Goal: Task Accomplishment & Management: Complete application form

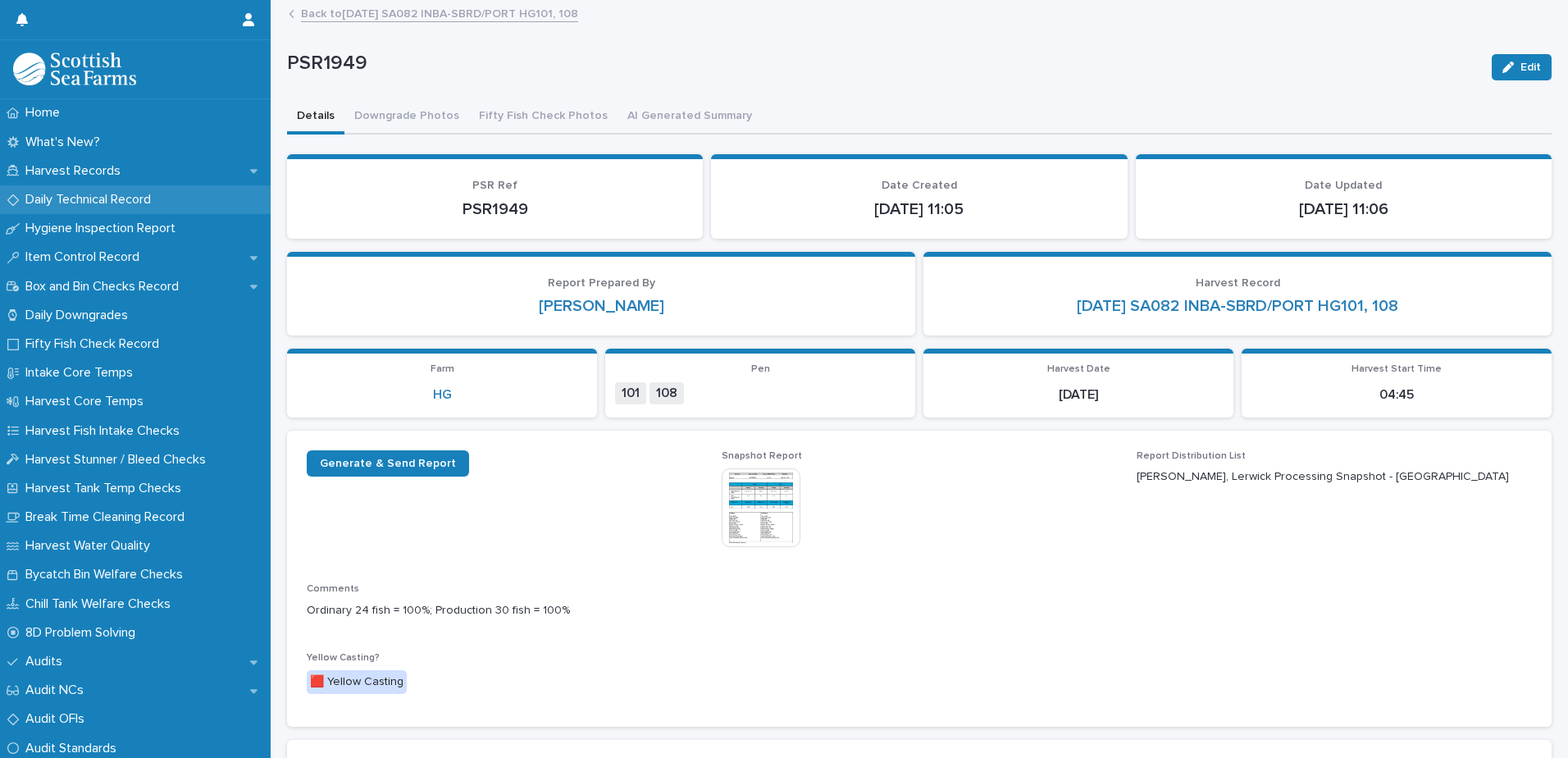
click at [88, 202] on p "Daily Technical Record" at bounding box center [91, 200] width 146 height 16
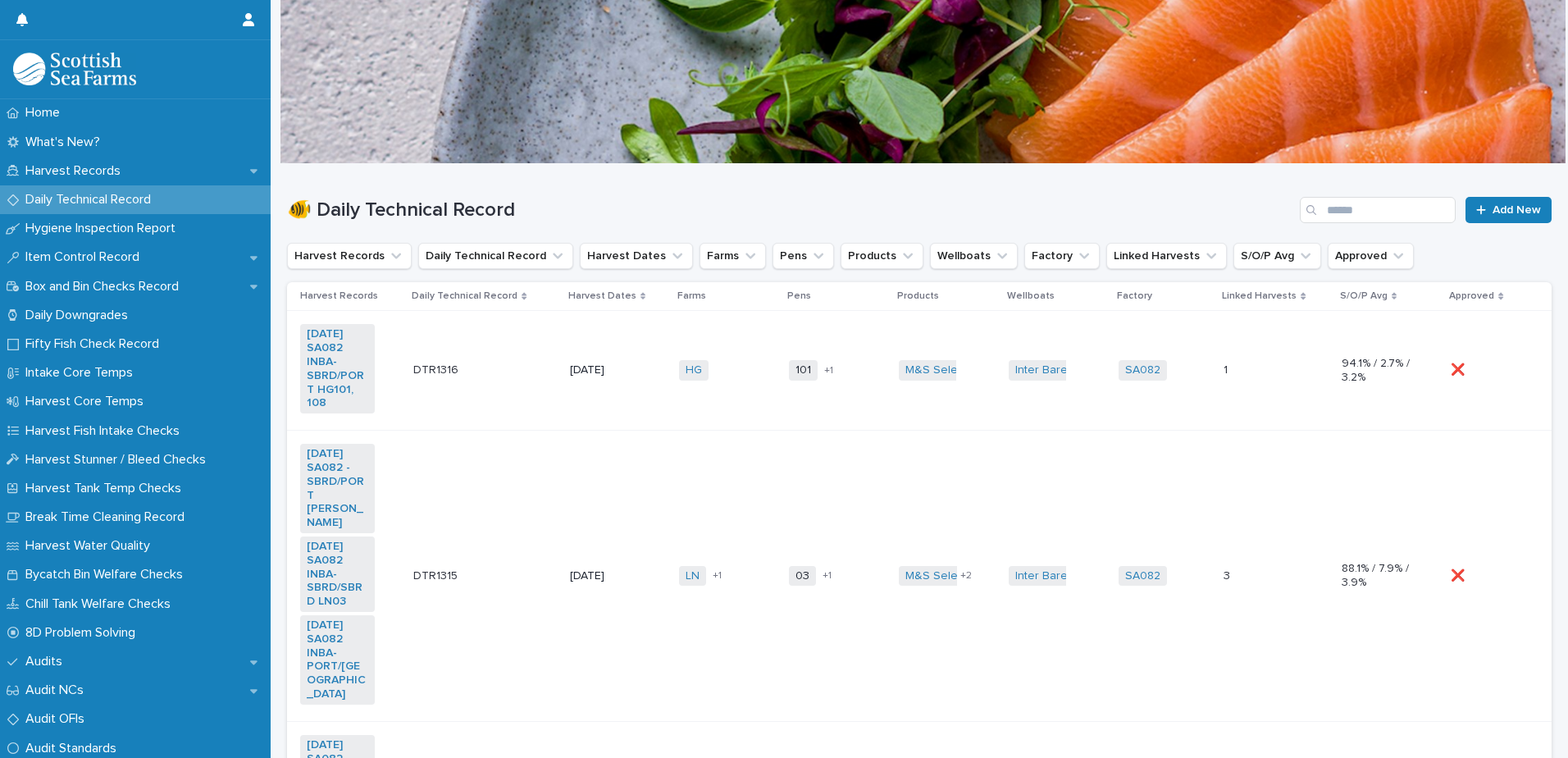
click at [876, 353] on td "101 108 + 1" at bounding box center [837, 371] width 110 height 120
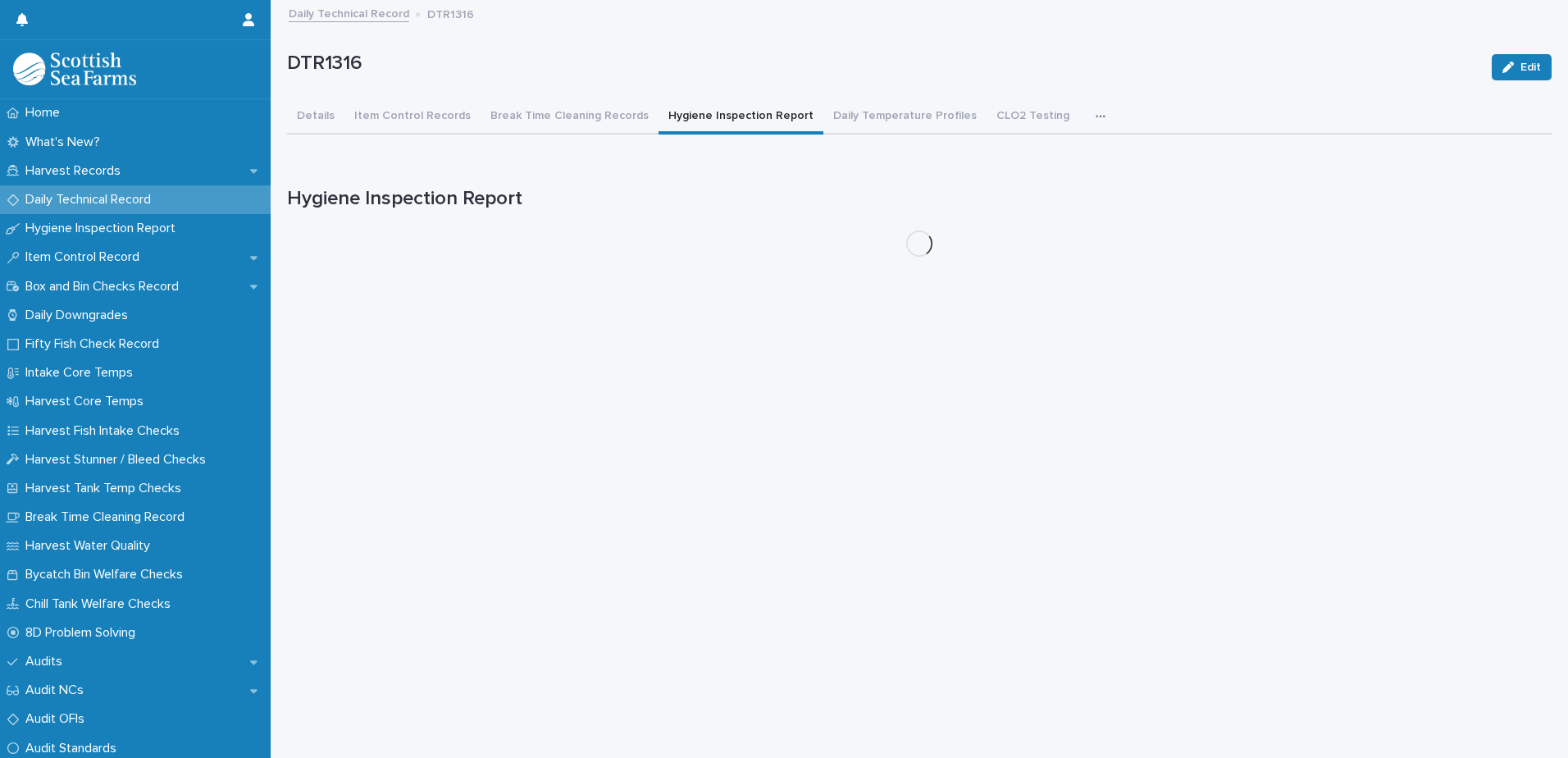
click at [714, 121] on button "Hygiene Inspection Report" at bounding box center [741, 117] width 164 height 35
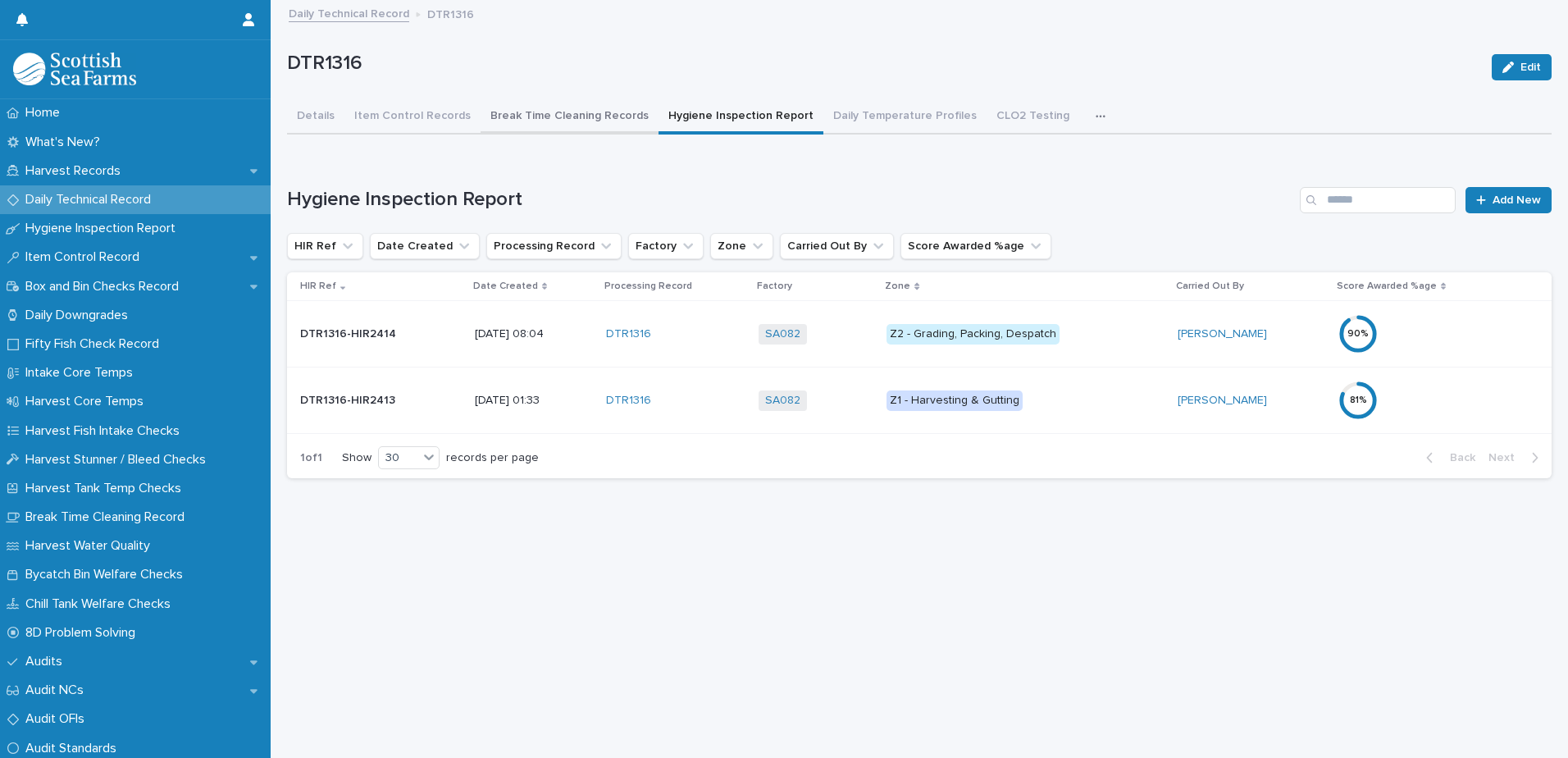
click at [574, 118] on button "Break Time Cleaning Records" at bounding box center [570, 117] width 178 height 35
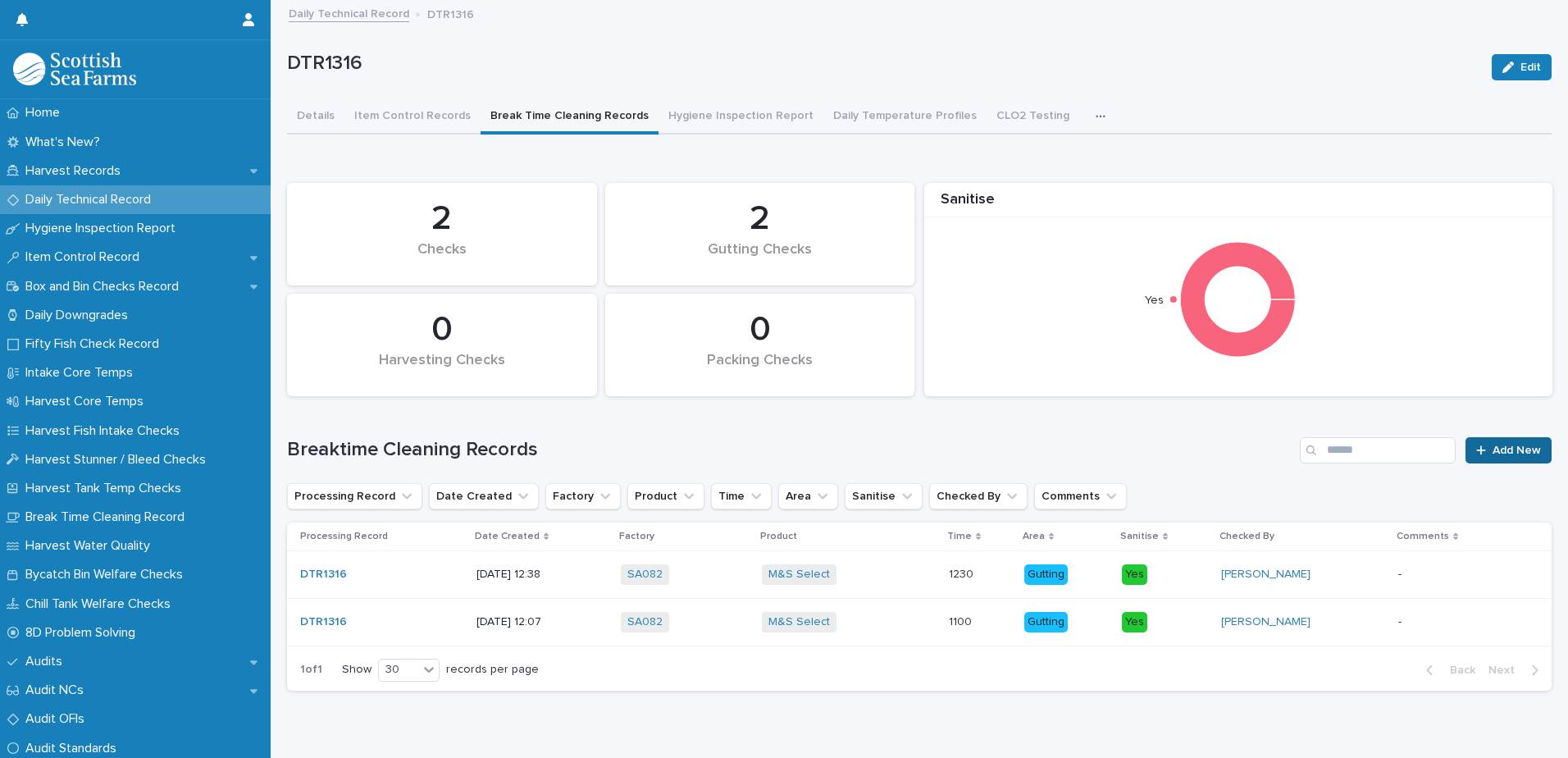
click at [1493, 454] on span "Add New" at bounding box center [1516, 451] width 49 height 12
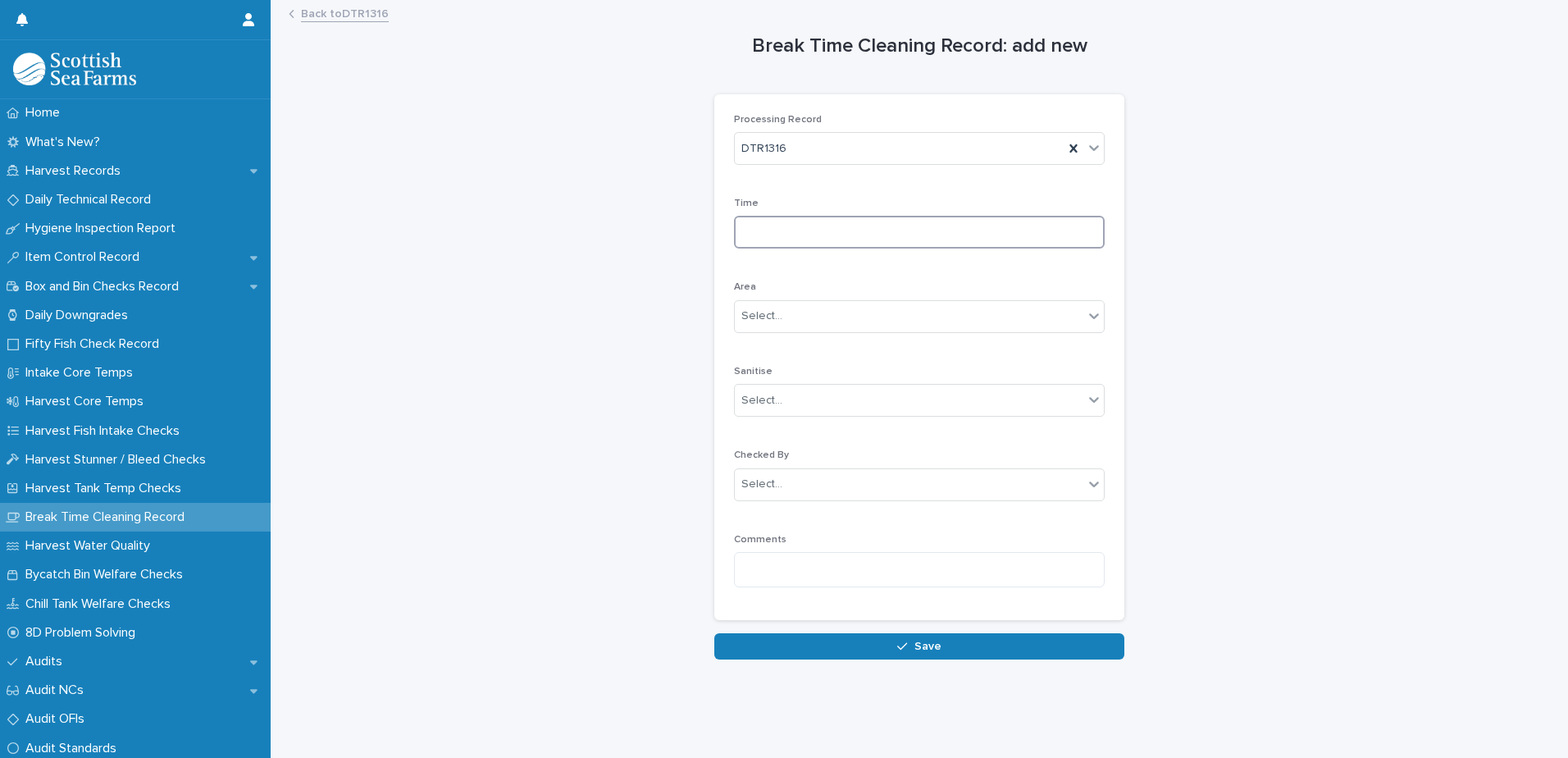
click at [819, 233] on input at bounding box center [919, 232] width 370 height 33
type input "****"
click at [813, 320] on div "Select..." at bounding box center [909, 315] width 349 height 27
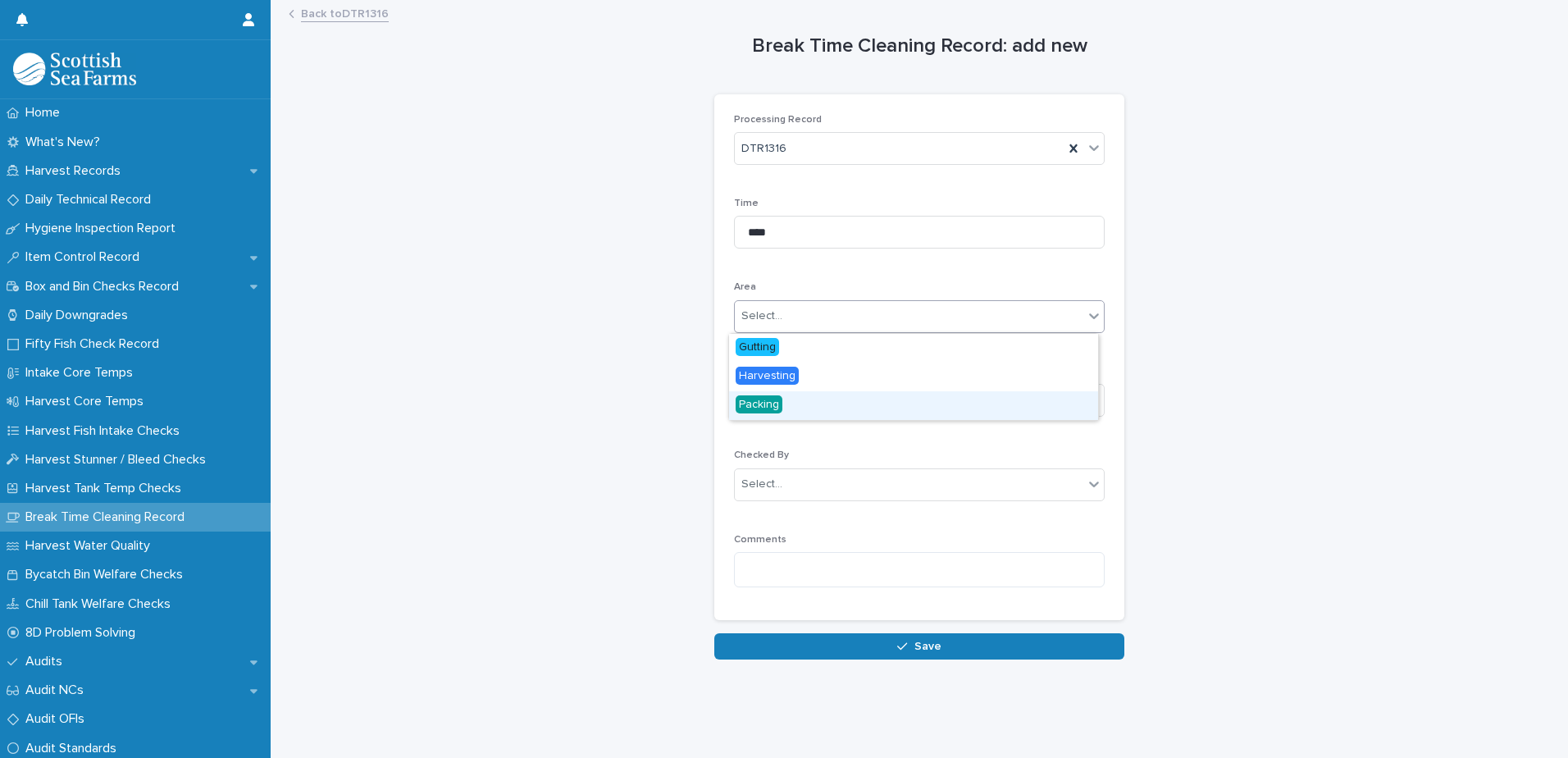
click at [768, 405] on span "Packing" at bounding box center [759, 404] width 47 height 18
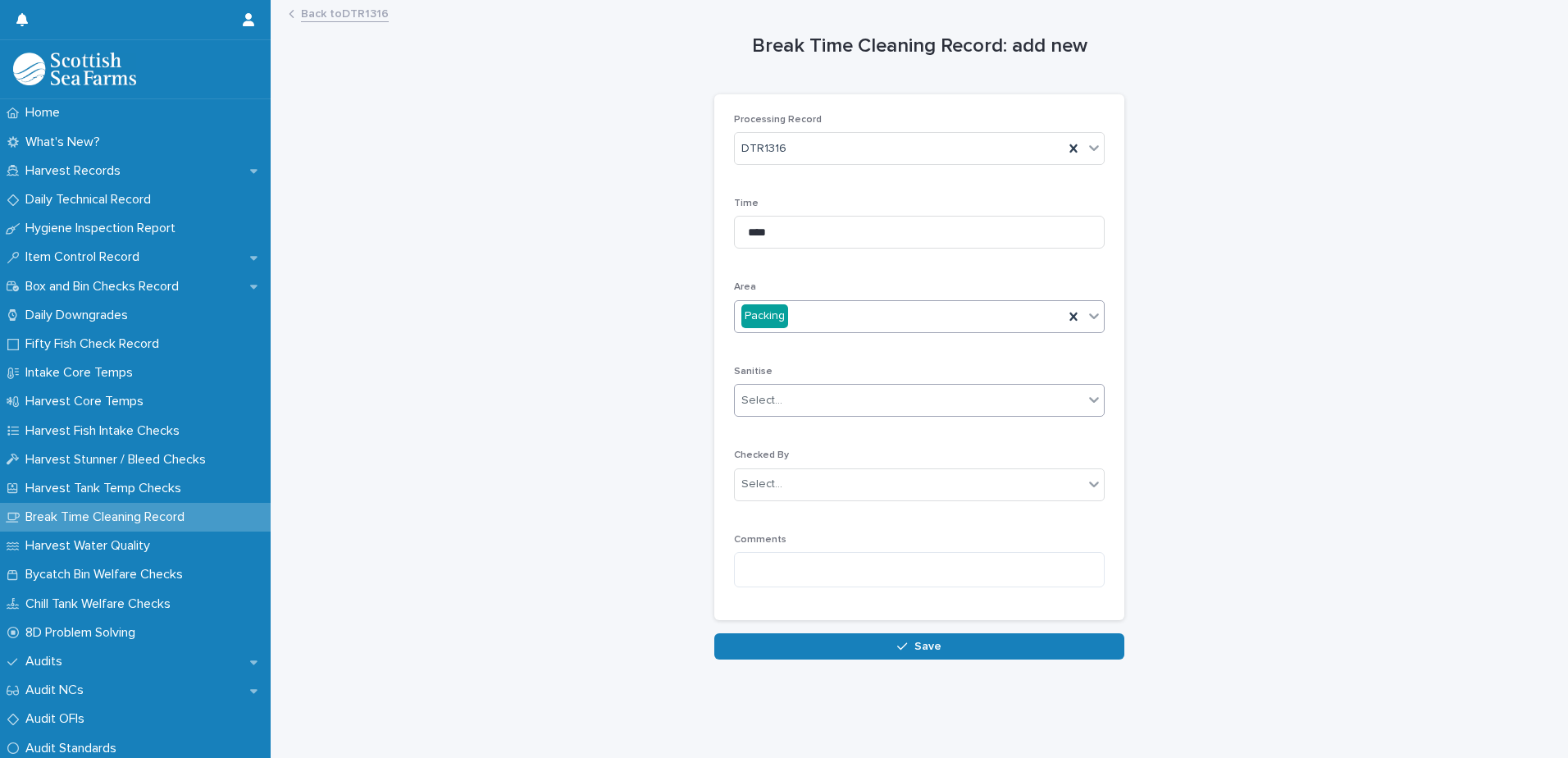
click at [774, 401] on div "Select..." at bounding box center [761, 400] width 41 height 17
click at [779, 436] on div "Yes" at bounding box center [913, 431] width 369 height 29
click at [800, 486] on div "Select..." at bounding box center [909, 484] width 349 height 27
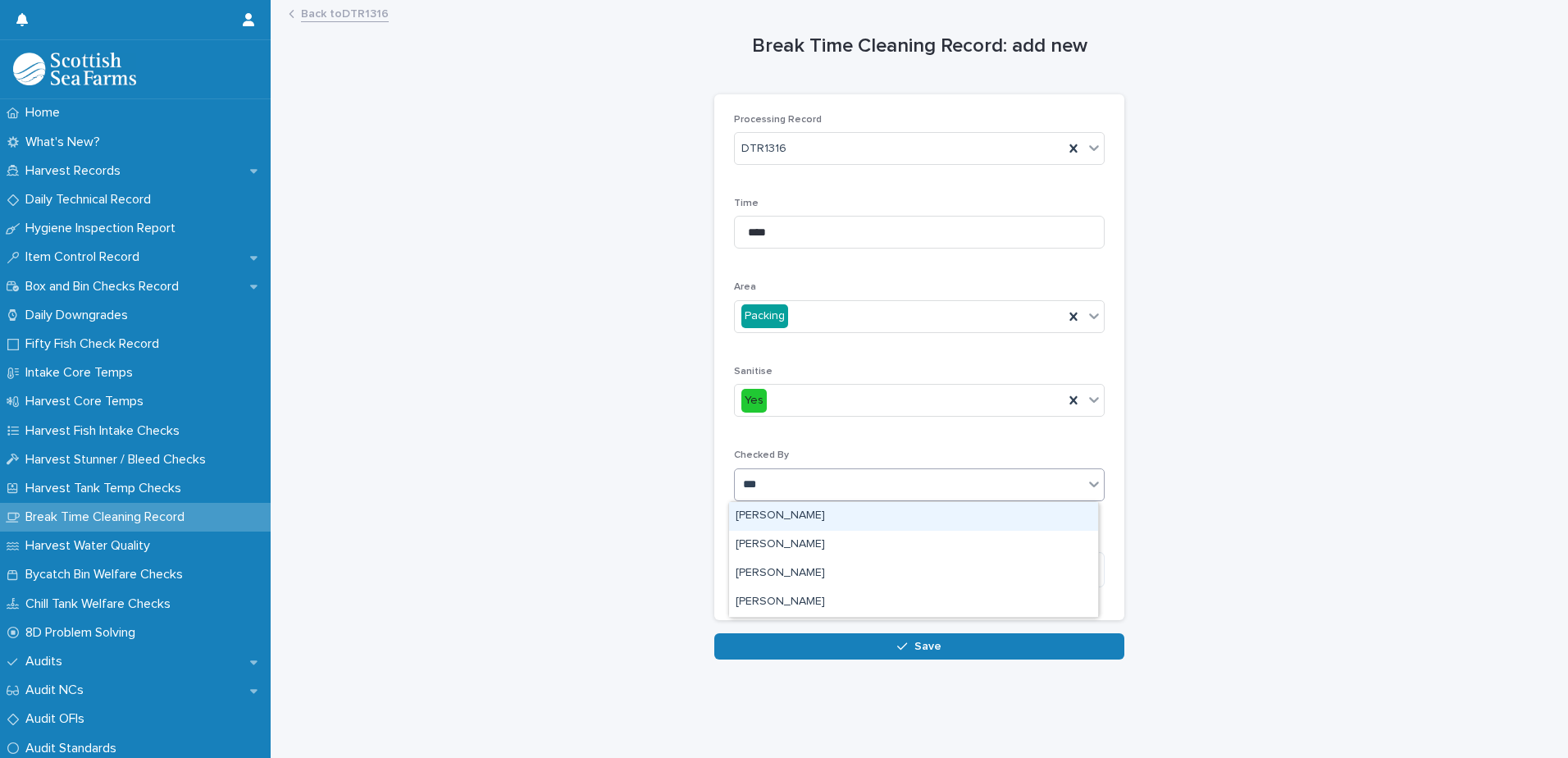
type input "****"
click at [797, 517] on div "[PERSON_NAME]" at bounding box center [913, 516] width 369 height 29
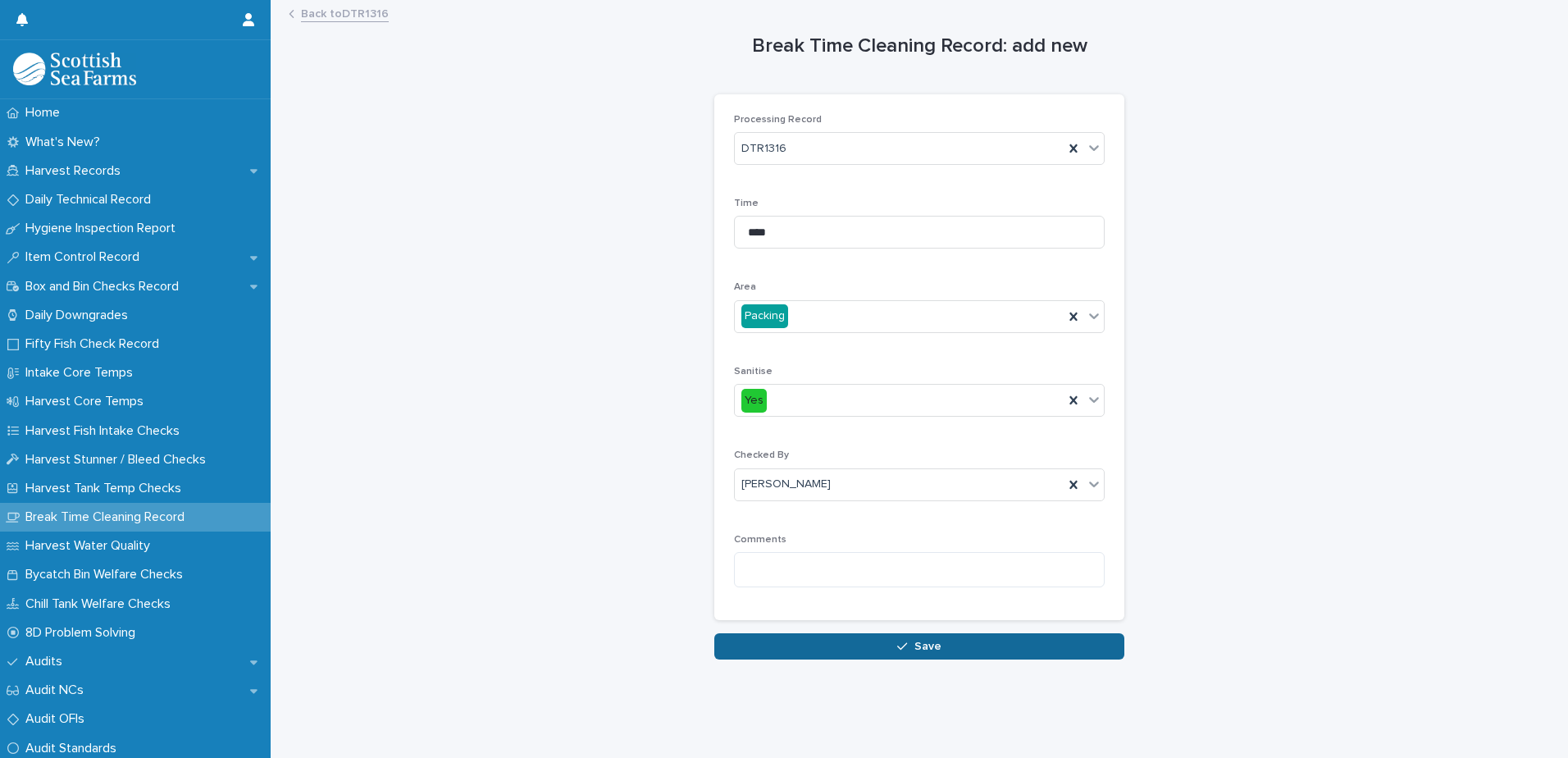
click at [899, 643] on icon "button" at bounding box center [902, 647] width 10 height 12
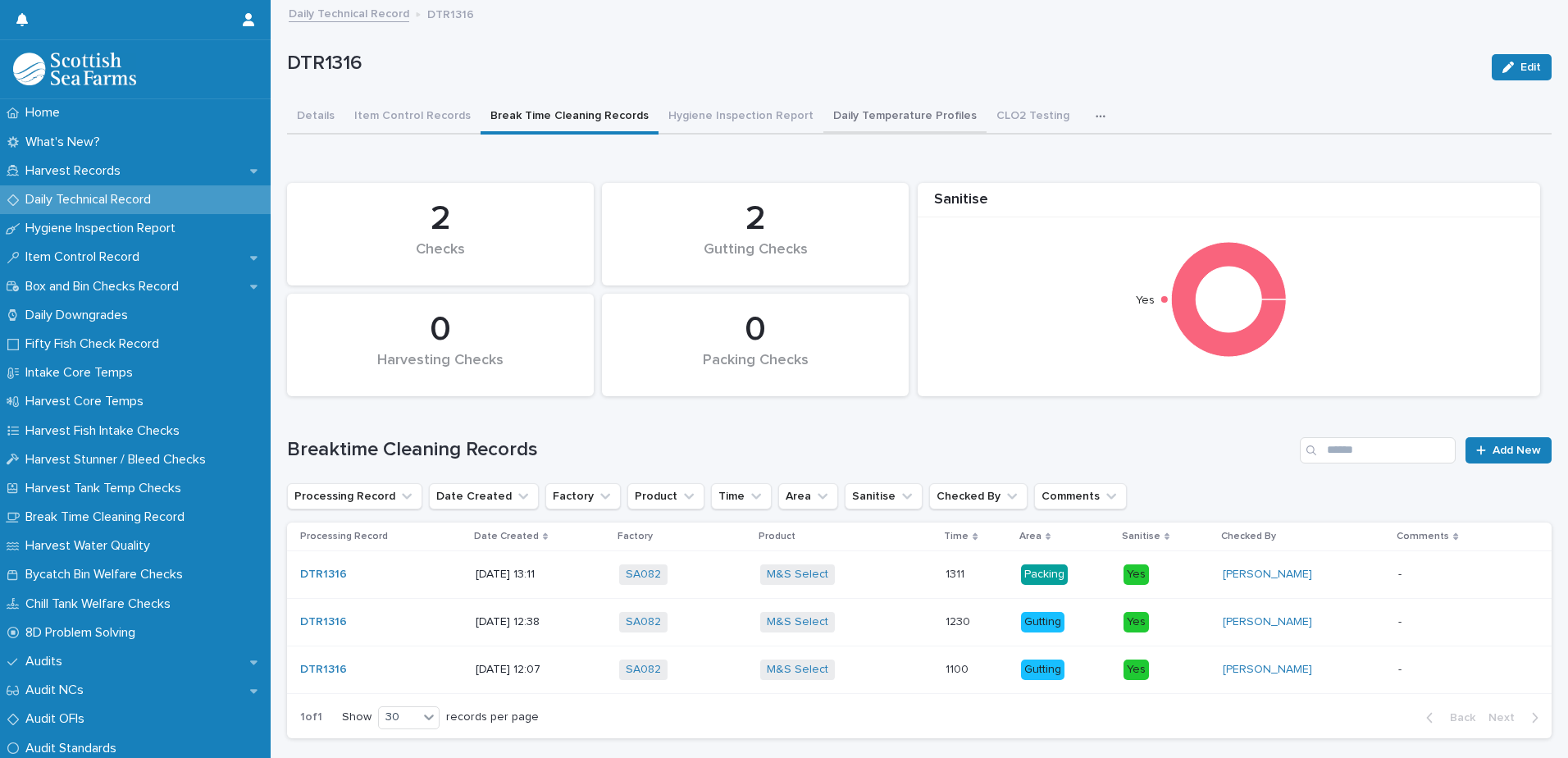
click at [880, 115] on button "Daily Temperature Profiles" at bounding box center [904, 117] width 163 height 35
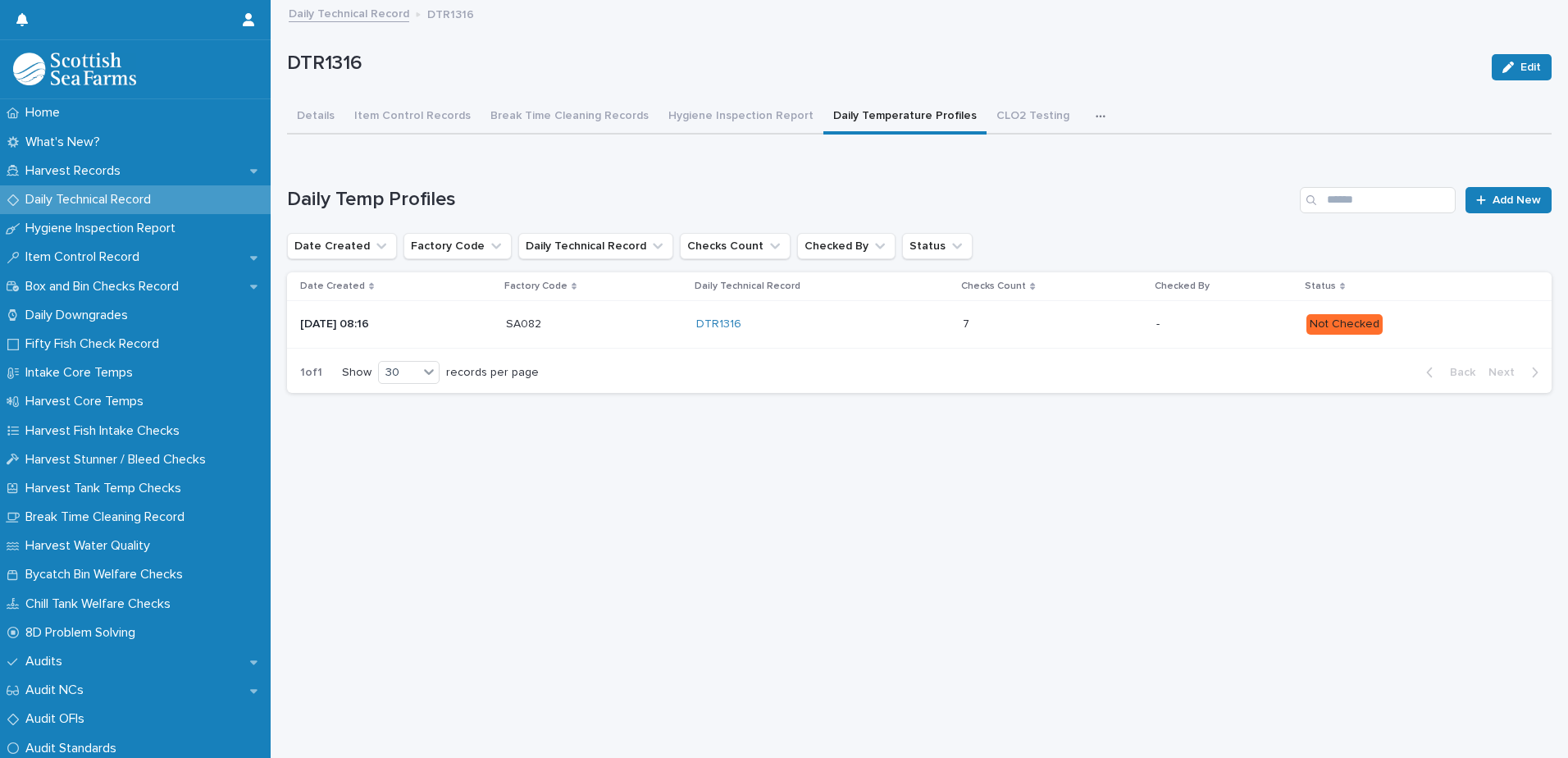
click at [1441, 326] on p "Not Checked" at bounding box center [1415, 324] width 219 height 21
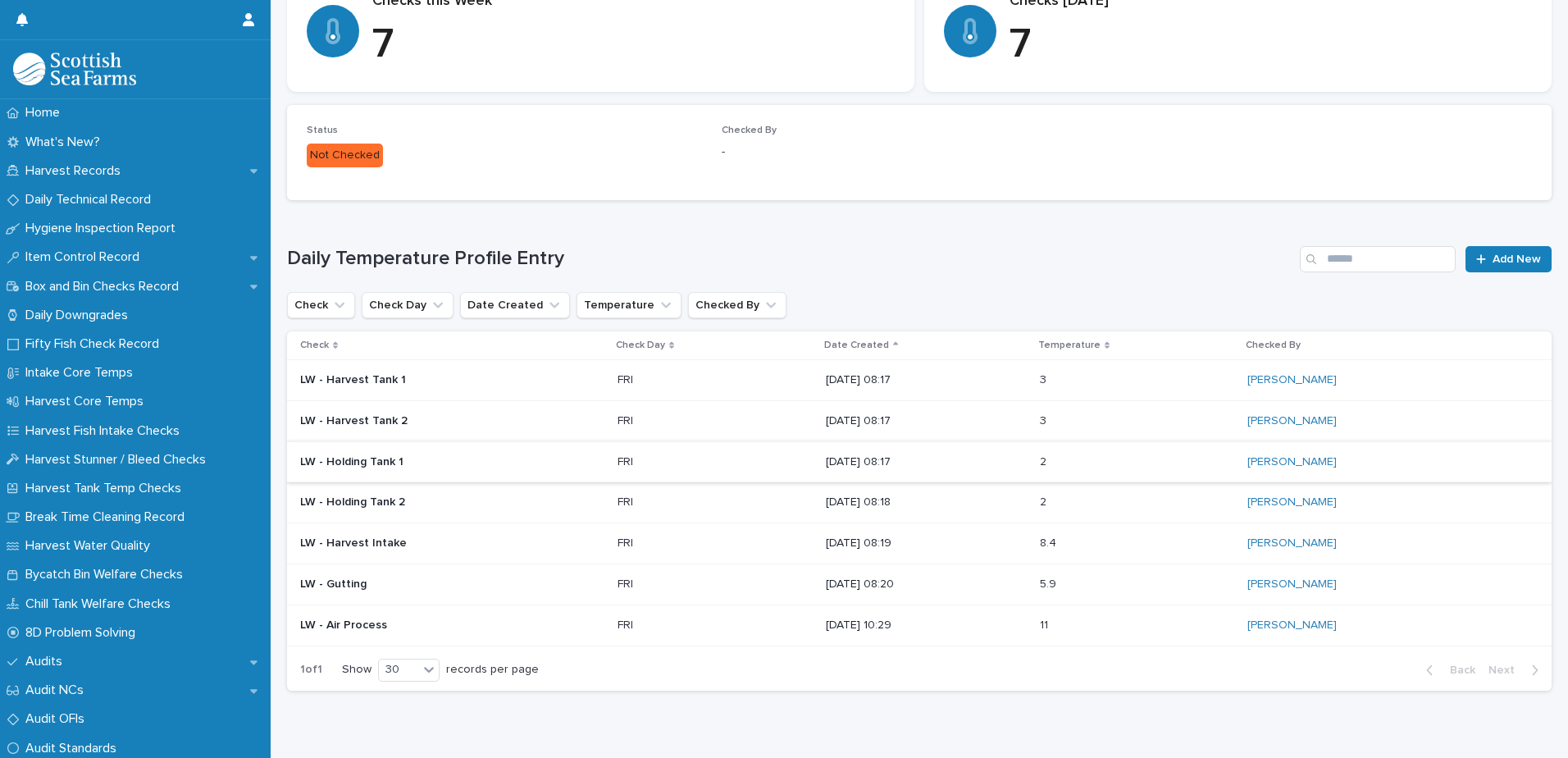
scroll to position [384, 0]
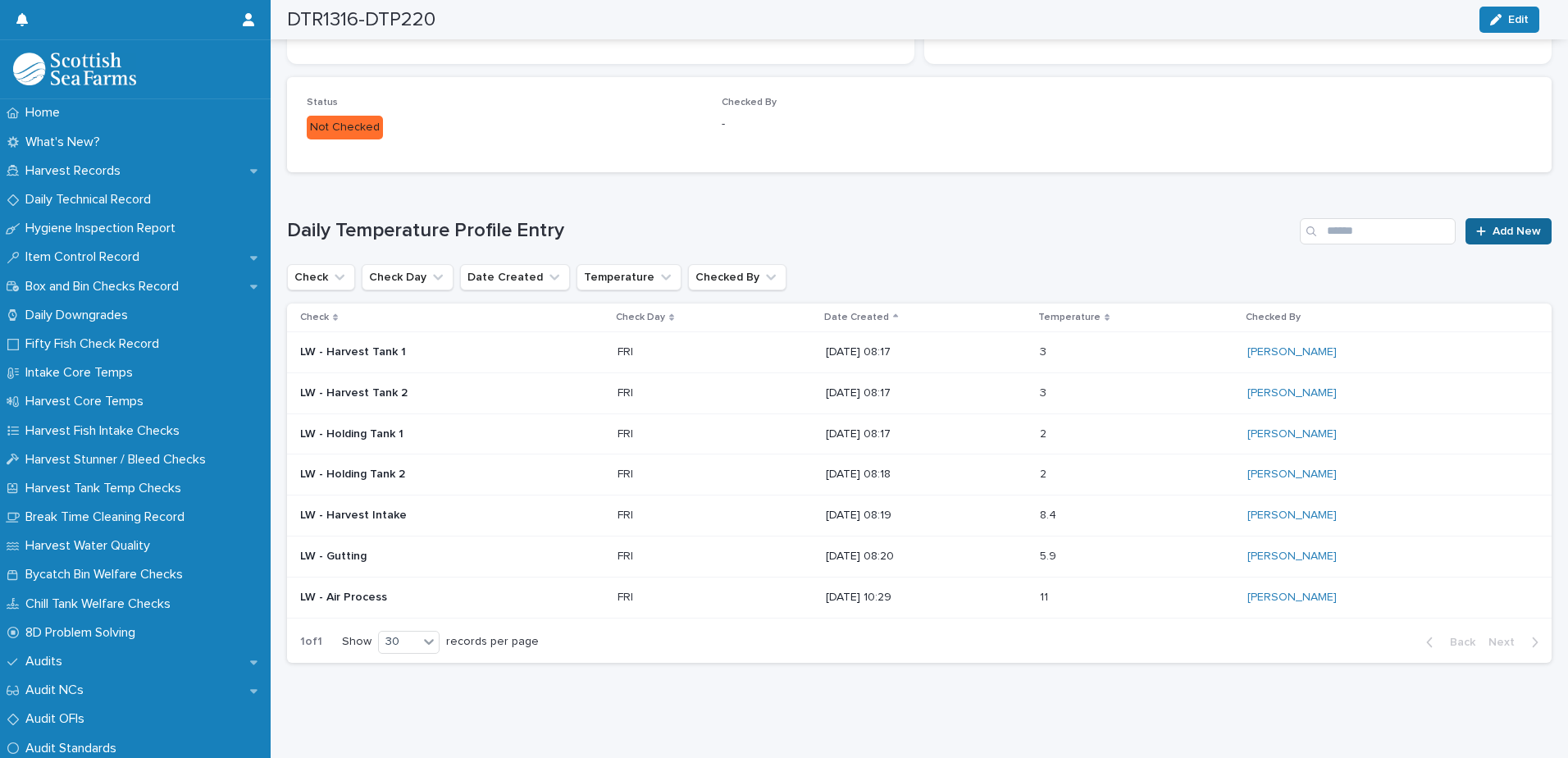
click at [1476, 226] on div at bounding box center [1484, 232] width 17 height 12
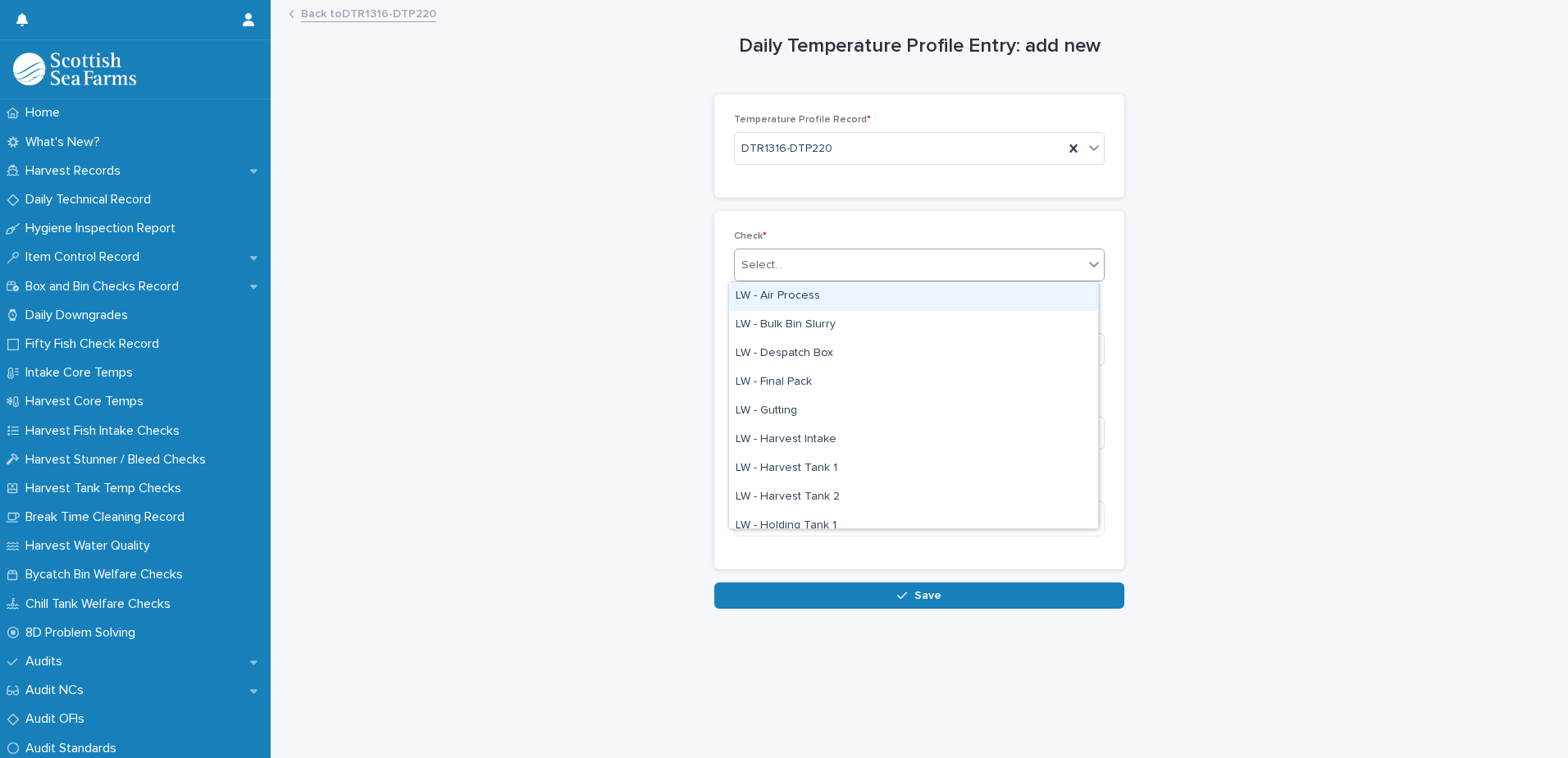
click at [849, 265] on div "Select..." at bounding box center [909, 265] width 349 height 27
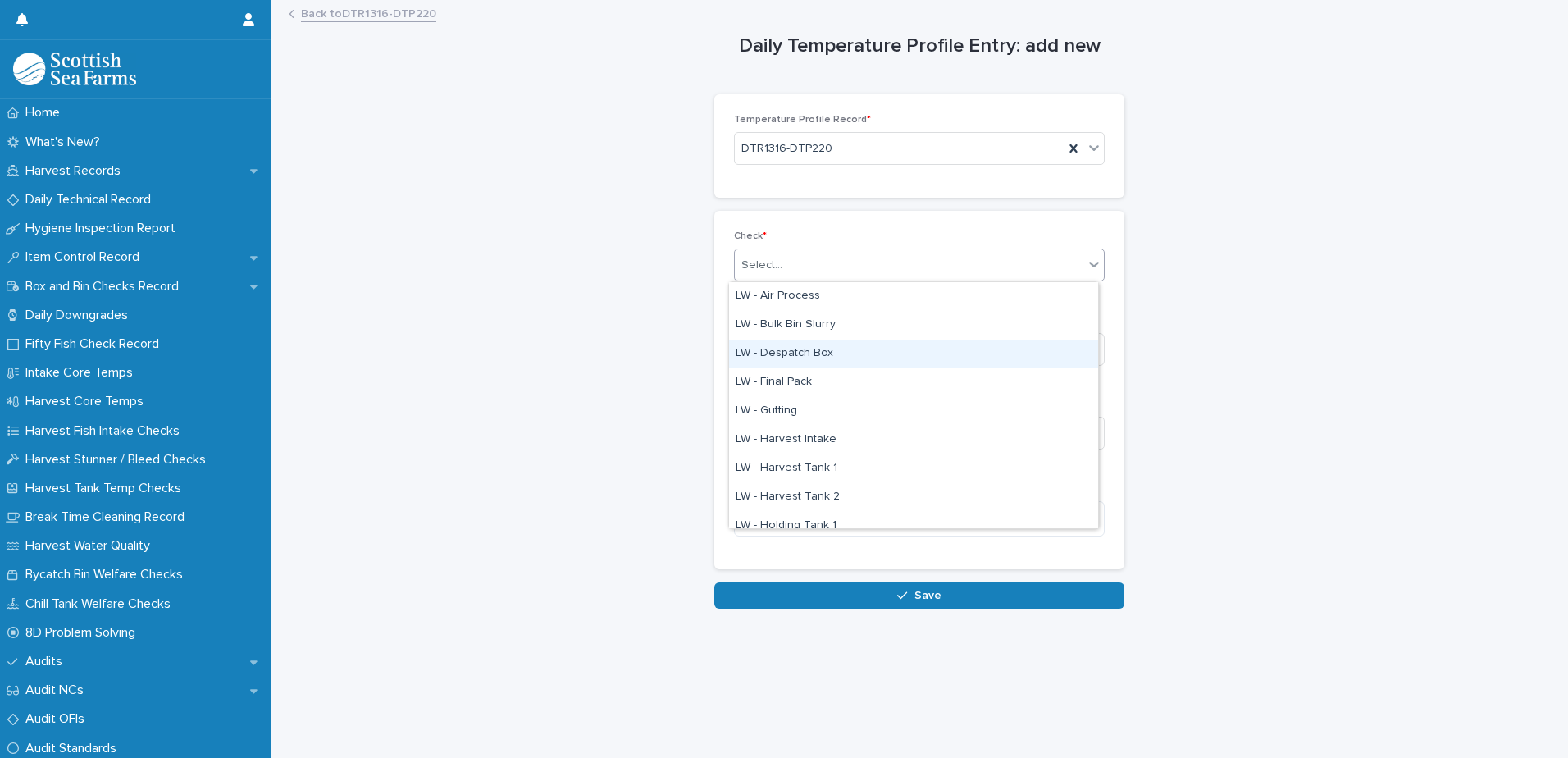
click at [837, 355] on div "LW - Despatch Box" at bounding box center [913, 354] width 369 height 29
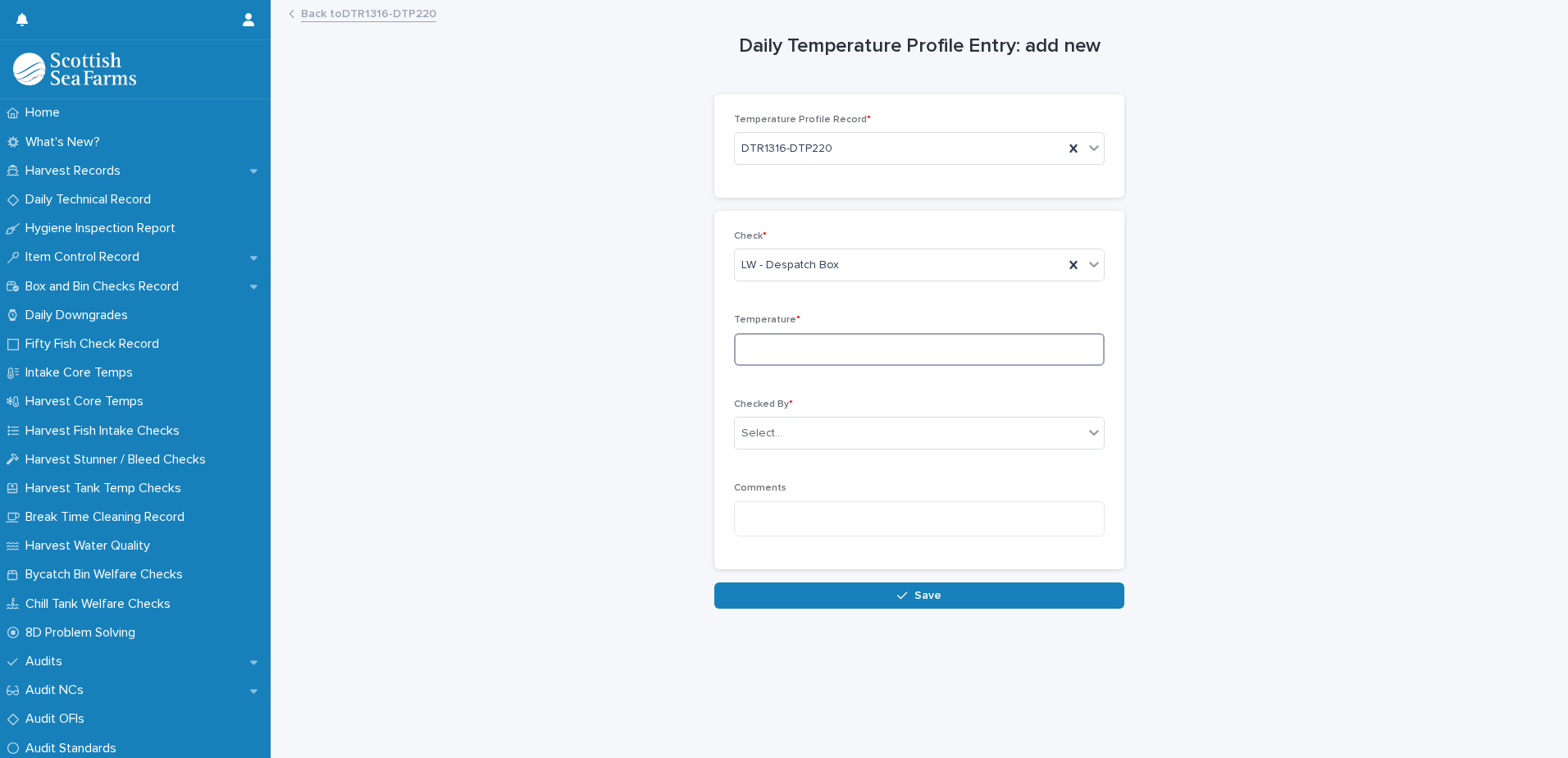
click at [842, 350] on input at bounding box center [919, 349] width 370 height 33
type input "***"
click at [779, 436] on div "Select..." at bounding box center [909, 433] width 349 height 27
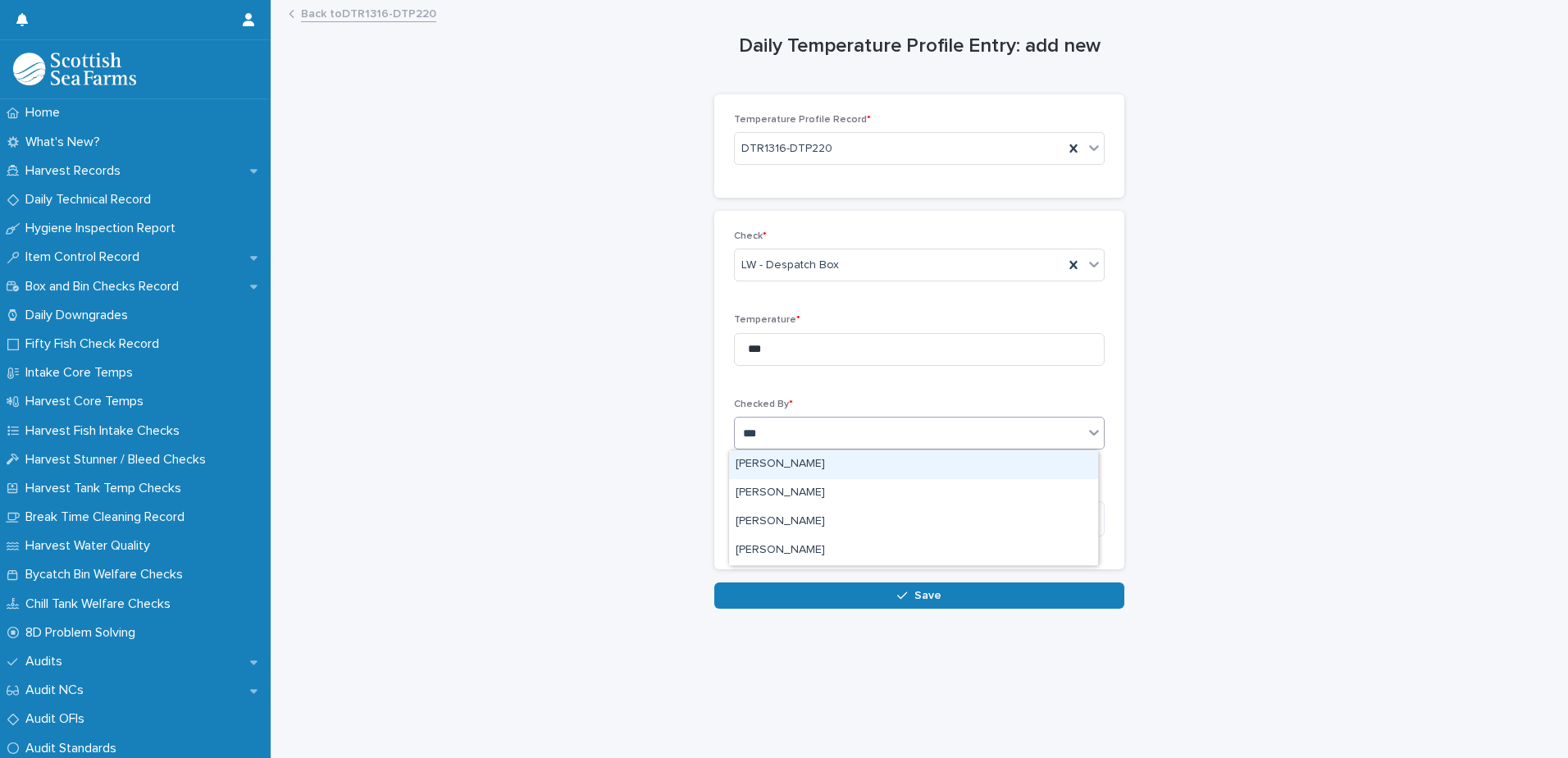
type input "****"
click at [772, 465] on div "[PERSON_NAME]" at bounding box center [913, 464] width 369 height 29
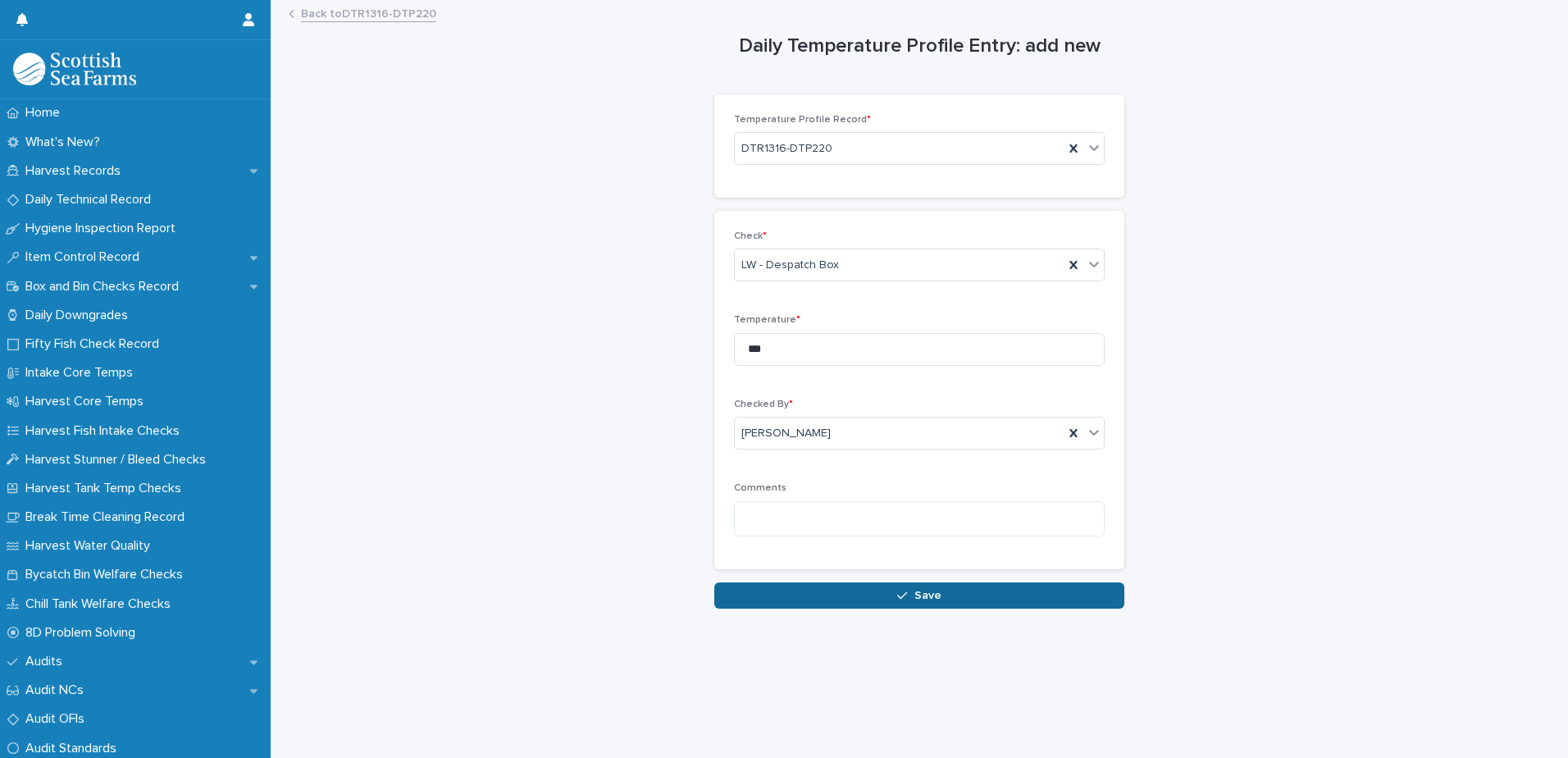
click at [906, 596] on div "button" at bounding box center [905, 596] width 17 height 12
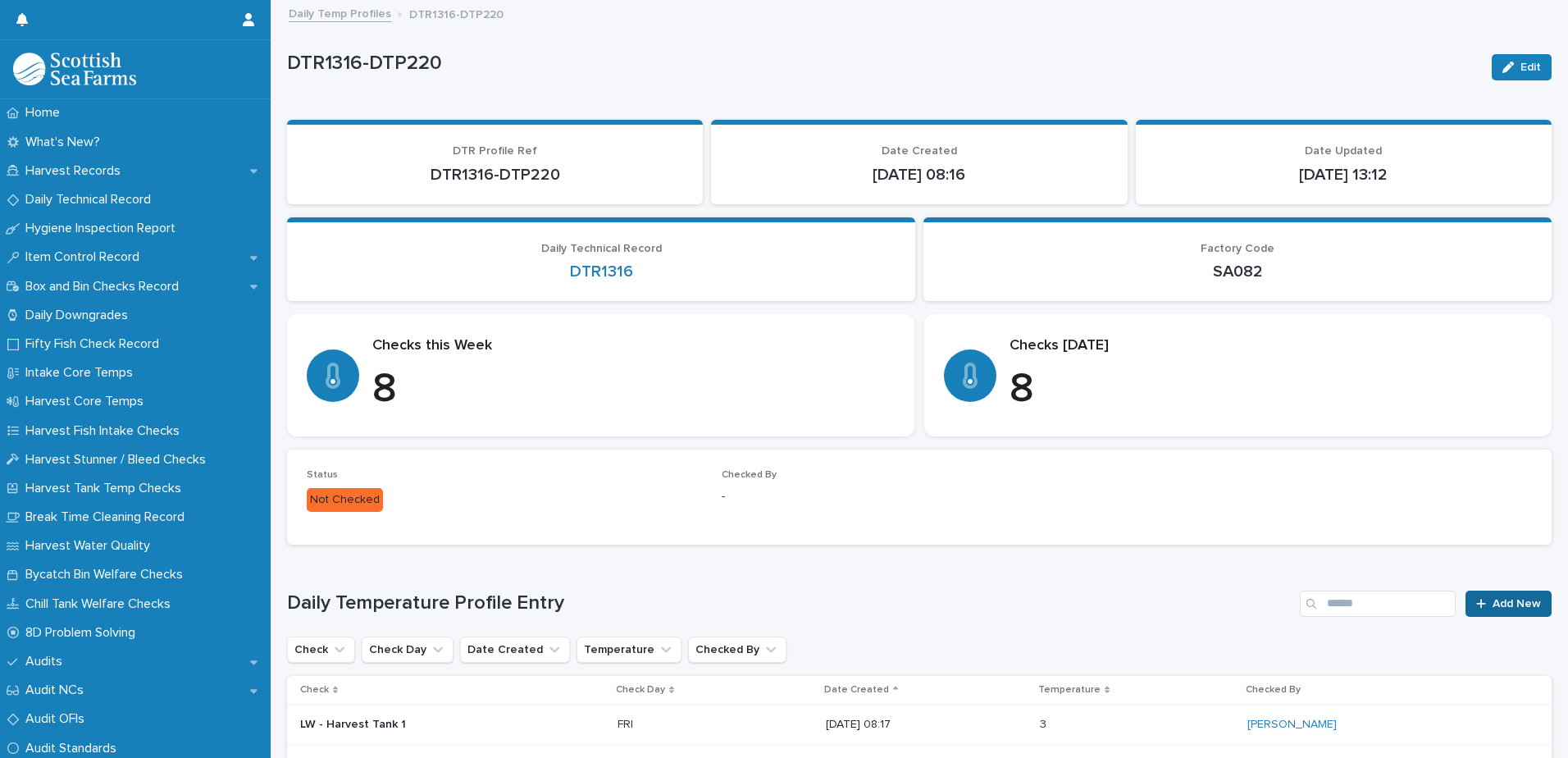
click at [1499, 607] on link "Add New" at bounding box center [1508, 603] width 86 height 26
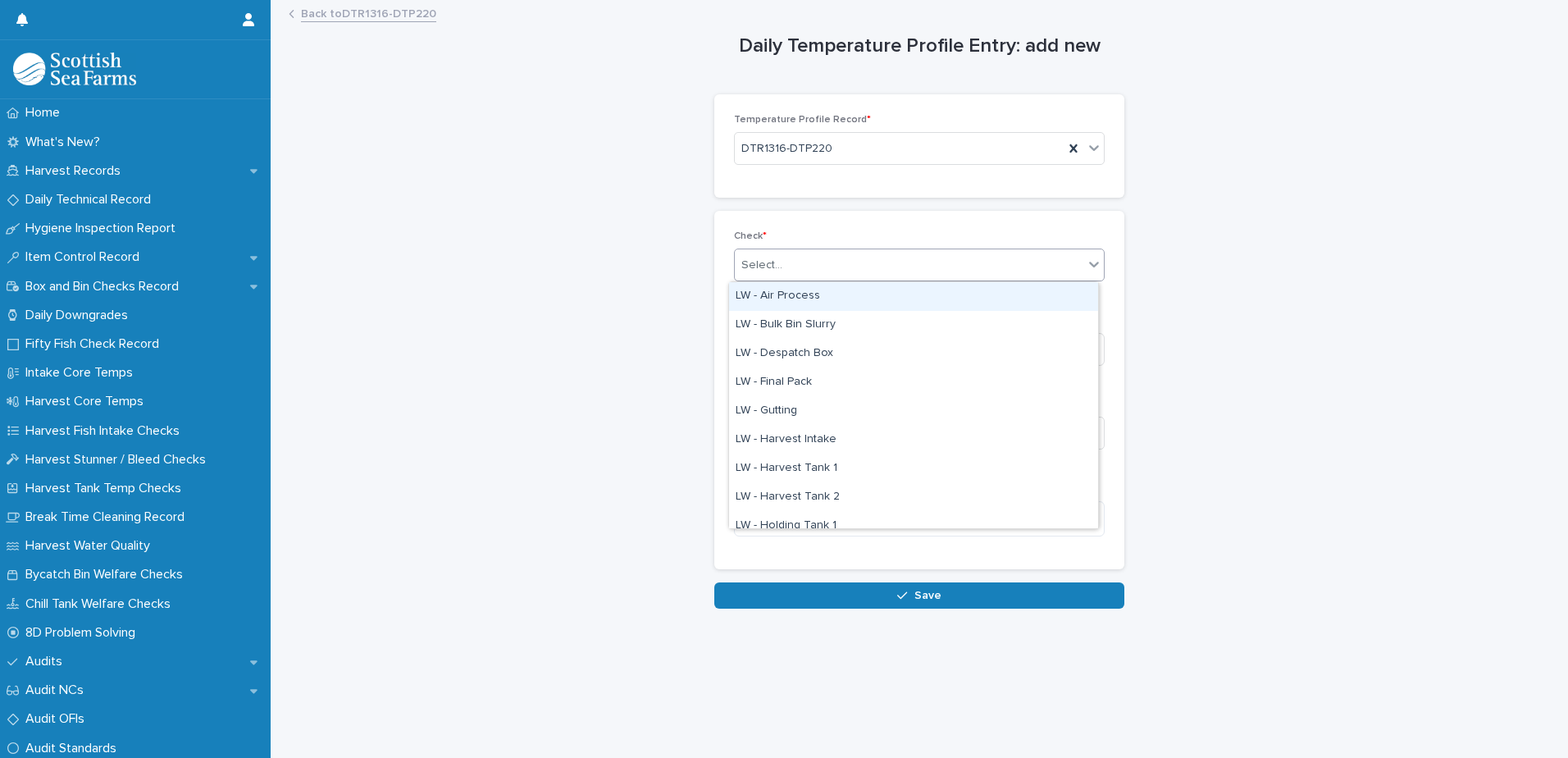
click at [881, 262] on div "Select..." at bounding box center [909, 265] width 349 height 27
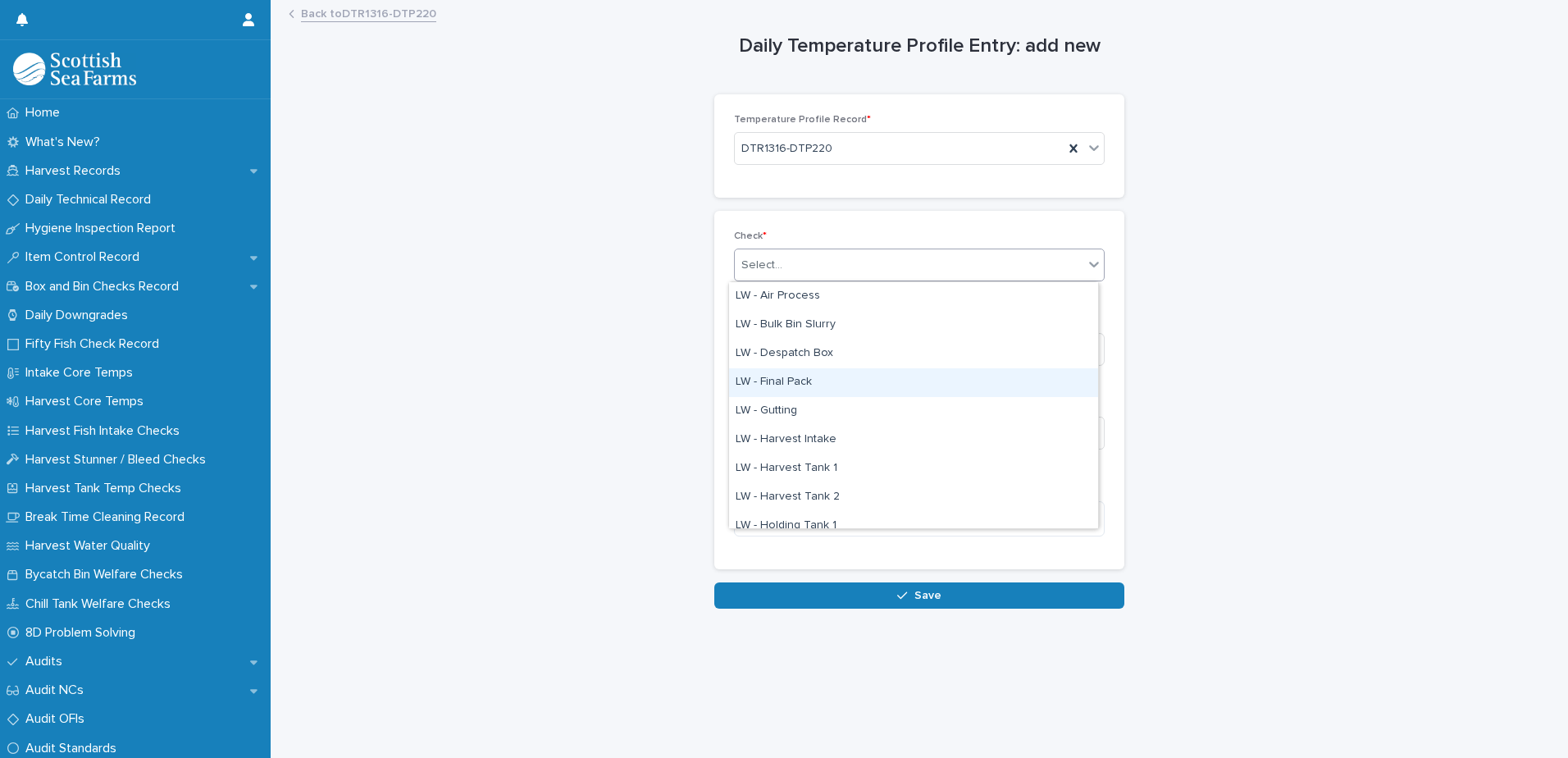
click at [795, 380] on div "LW - Final Pack" at bounding box center [913, 382] width 369 height 29
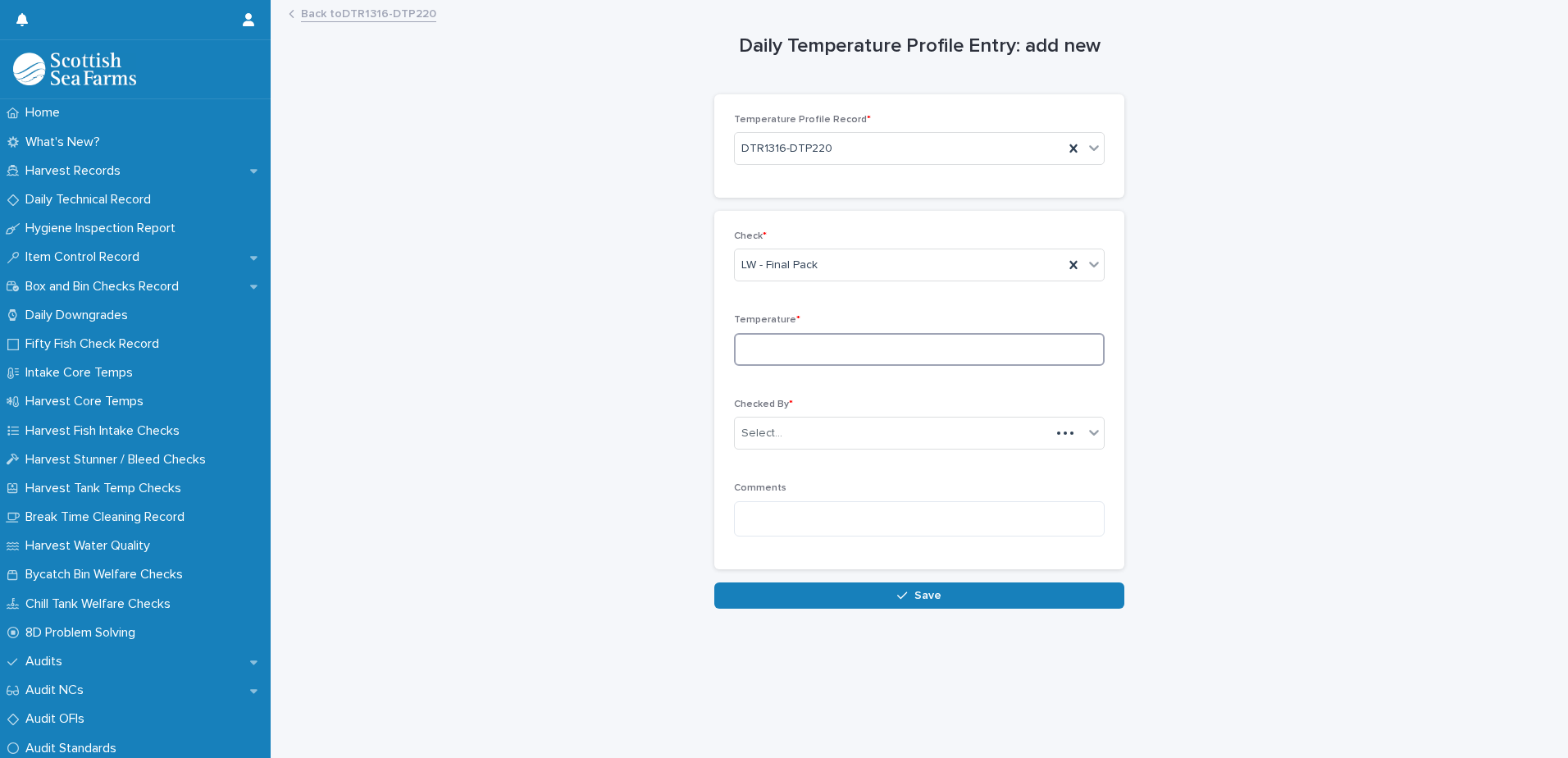
click at [849, 350] on input at bounding box center [919, 349] width 370 height 33
type input "***"
click at [796, 436] on div "Select..." at bounding box center [909, 433] width 349 height 27
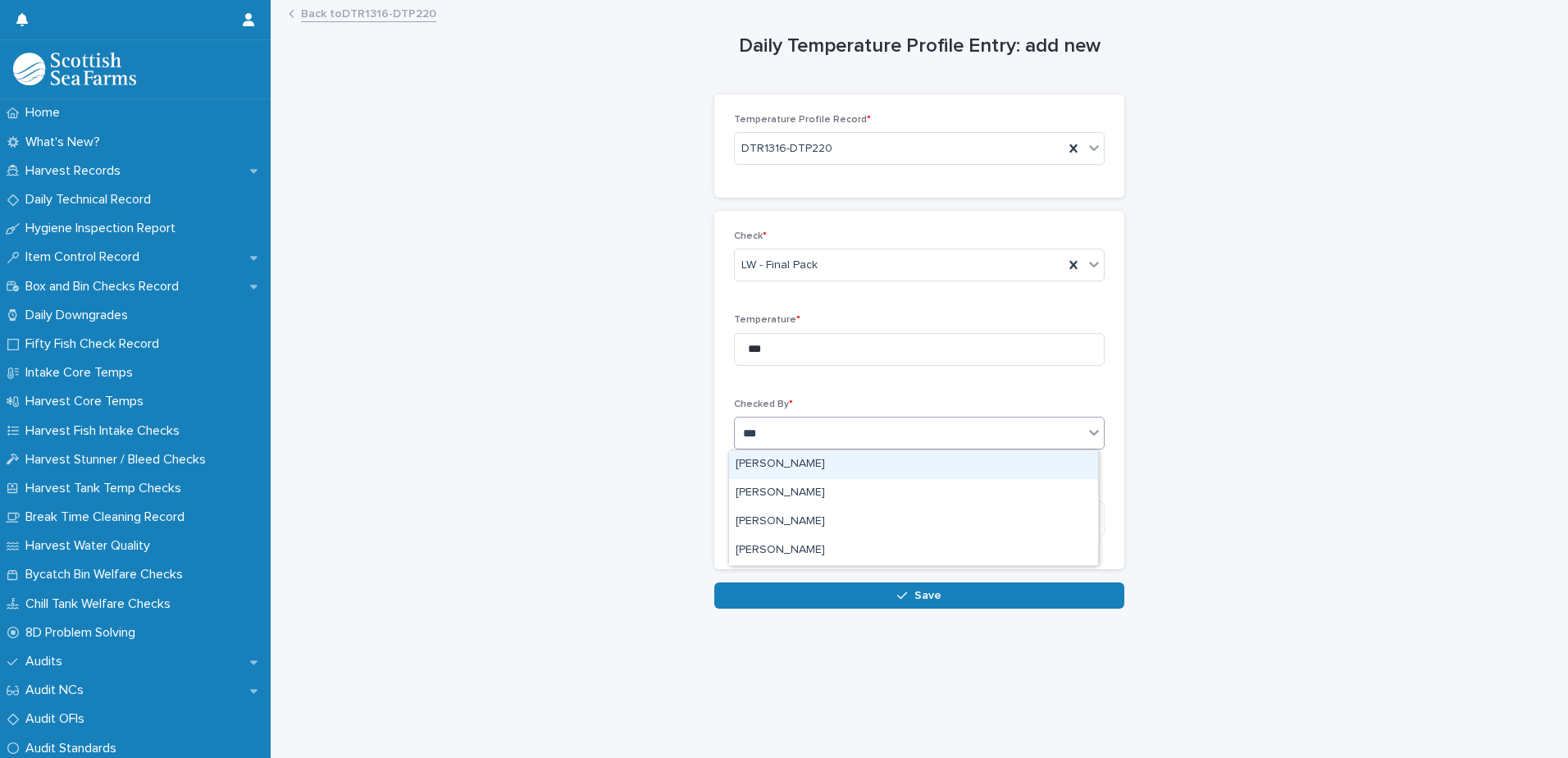
type input "****"
click at [780, 469] on div "[PERSON_NAME]" at bounding box center [913, 464] width 369 height 29
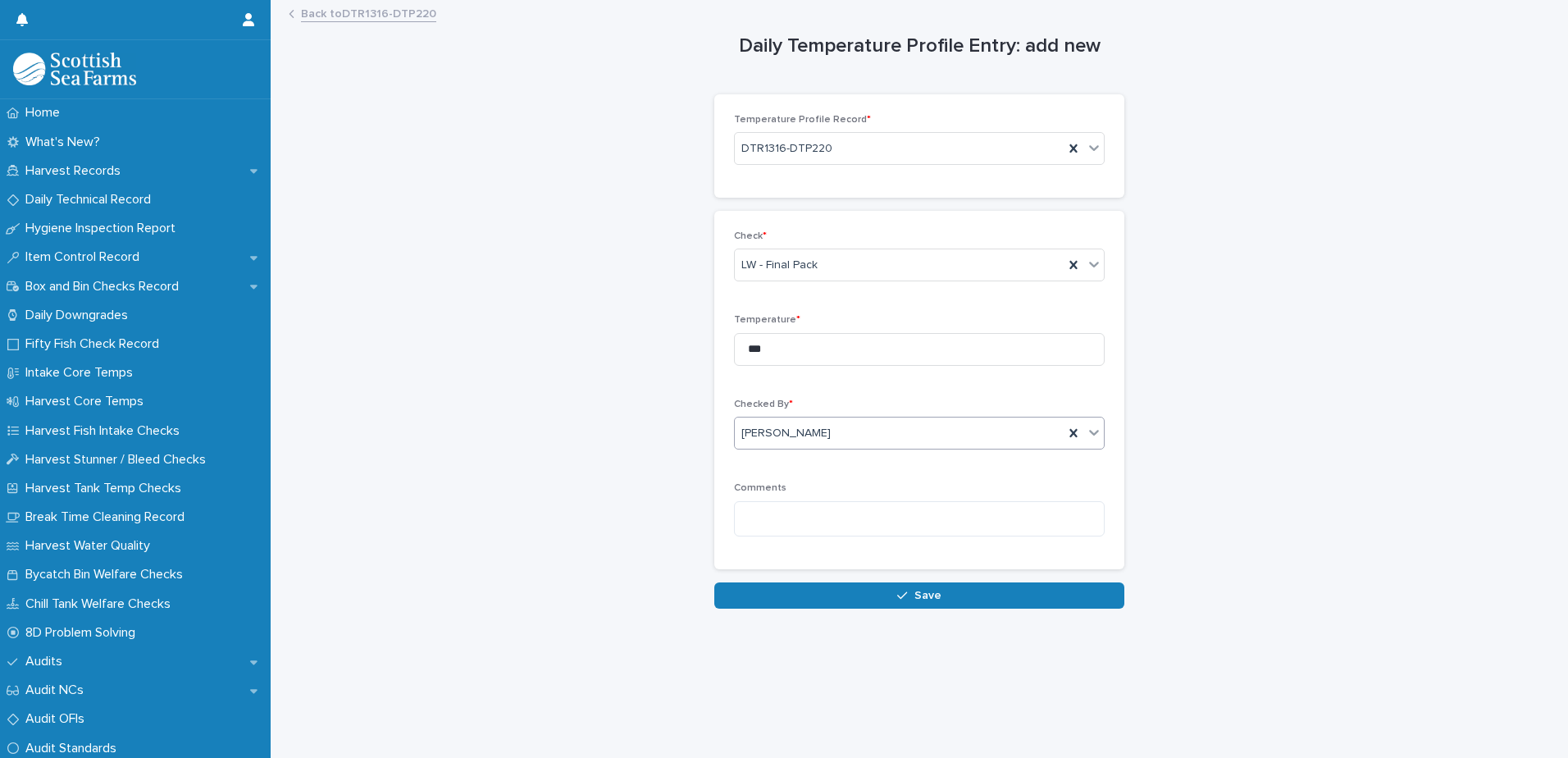
click at [926, 598] on span "Save" at bounding box center [927, 596] width 27 height 12
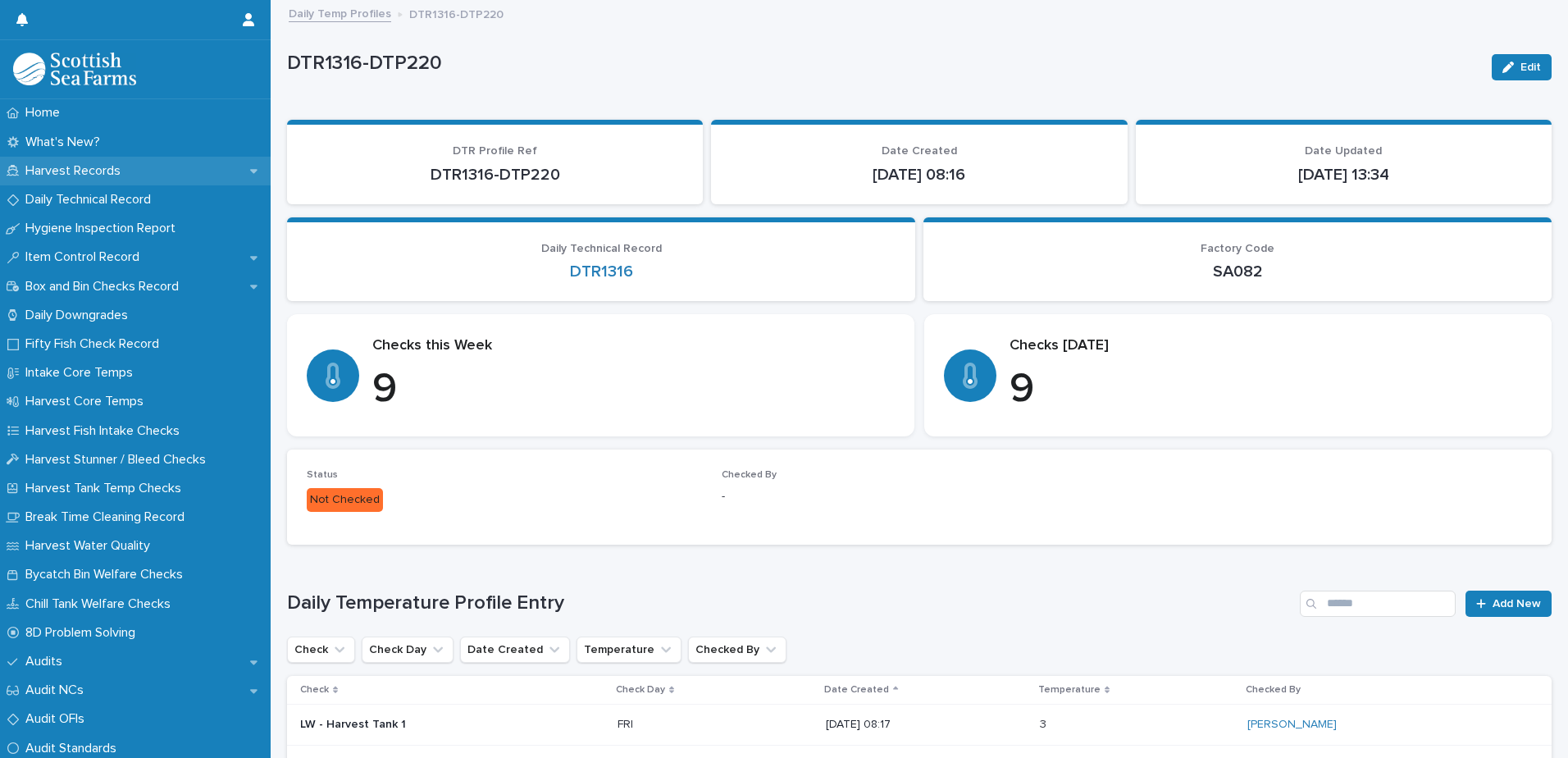
click at [74, 172] on p "Harvest Records" at bounding box center [76, 171] width 115 height 16
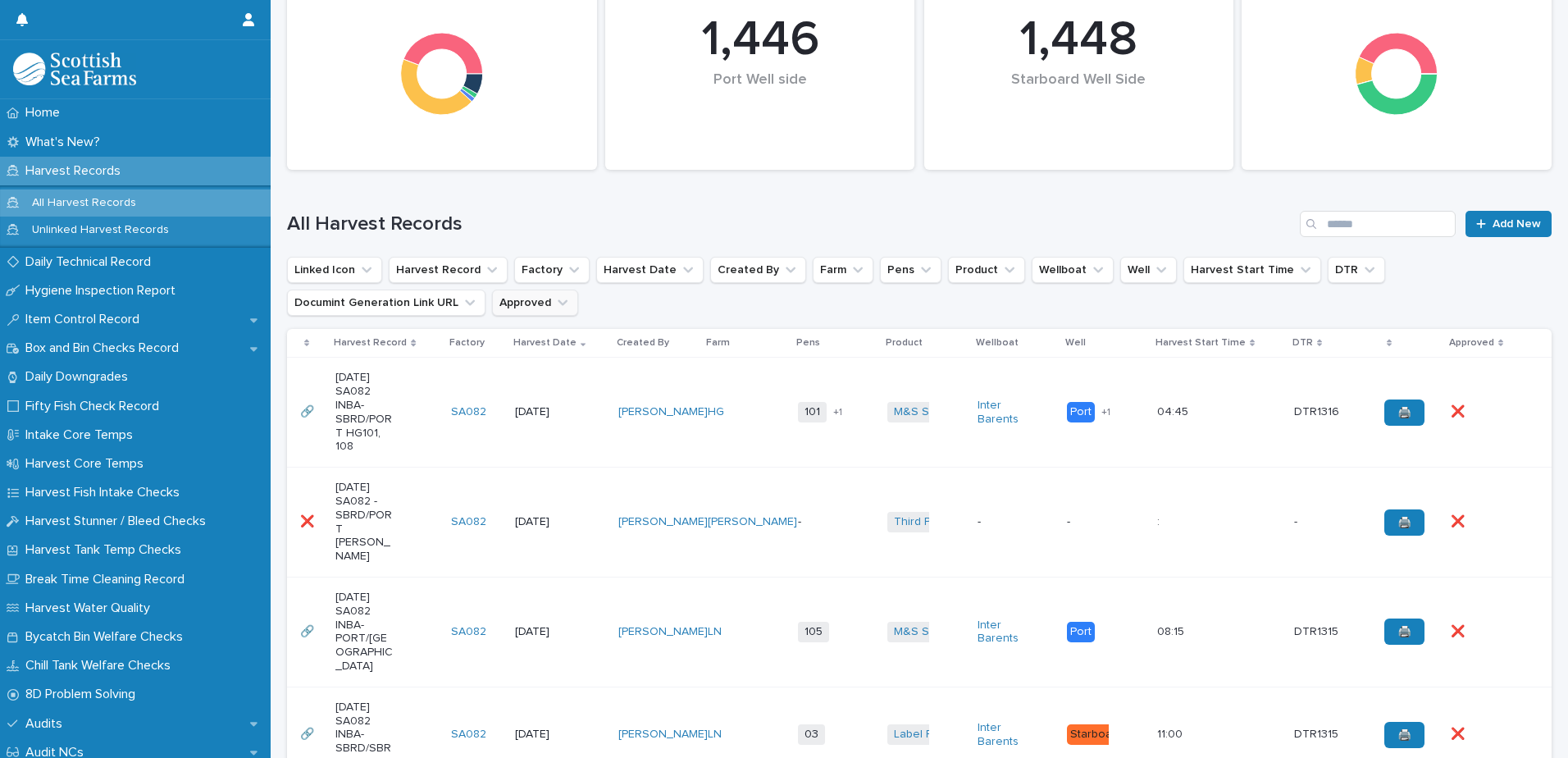
scroll to position [328, 0]
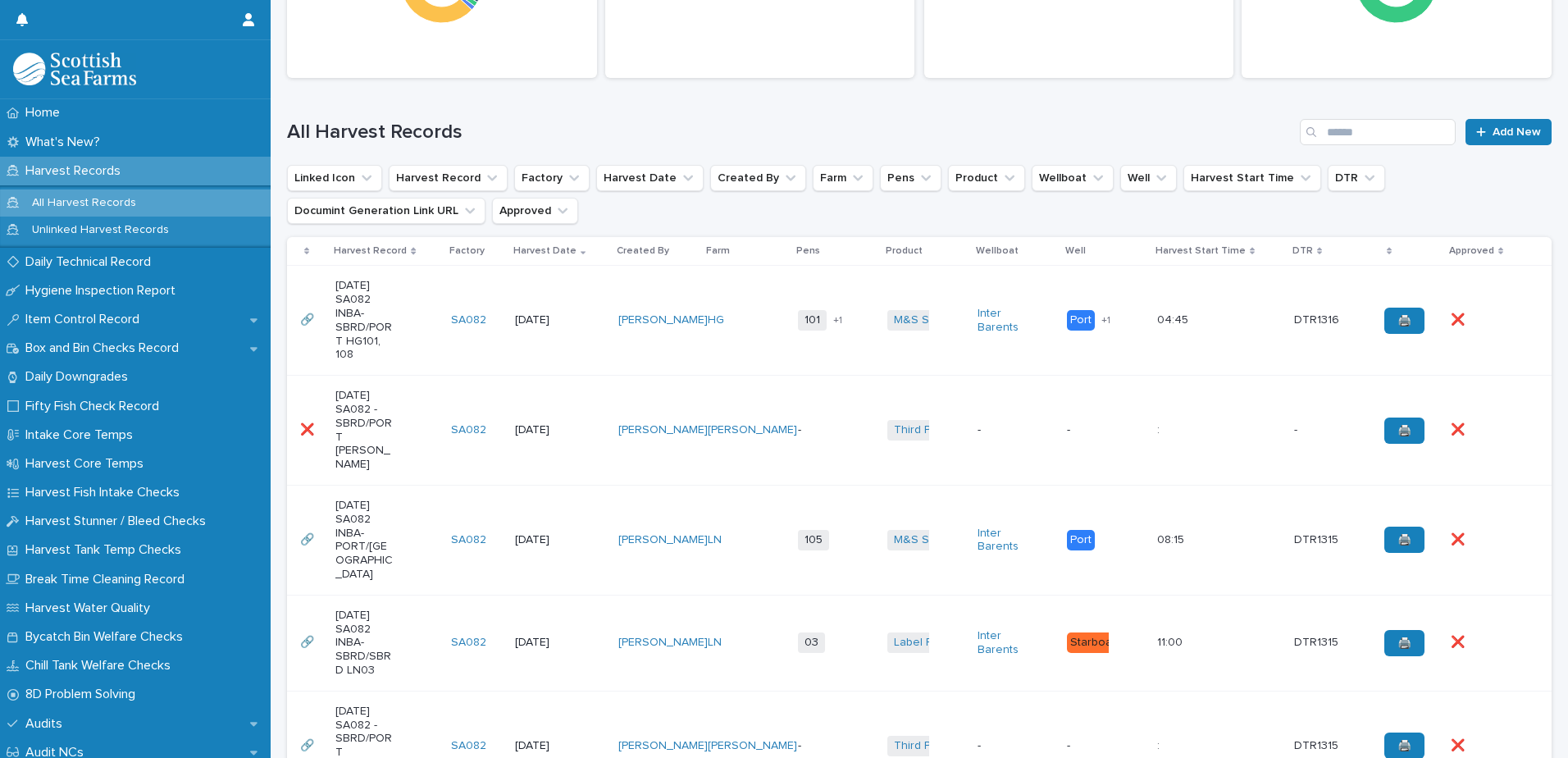
click at [612, 297] on td "[PERSON_NAME]" at bounding box center [657, 320] width 90 height 110
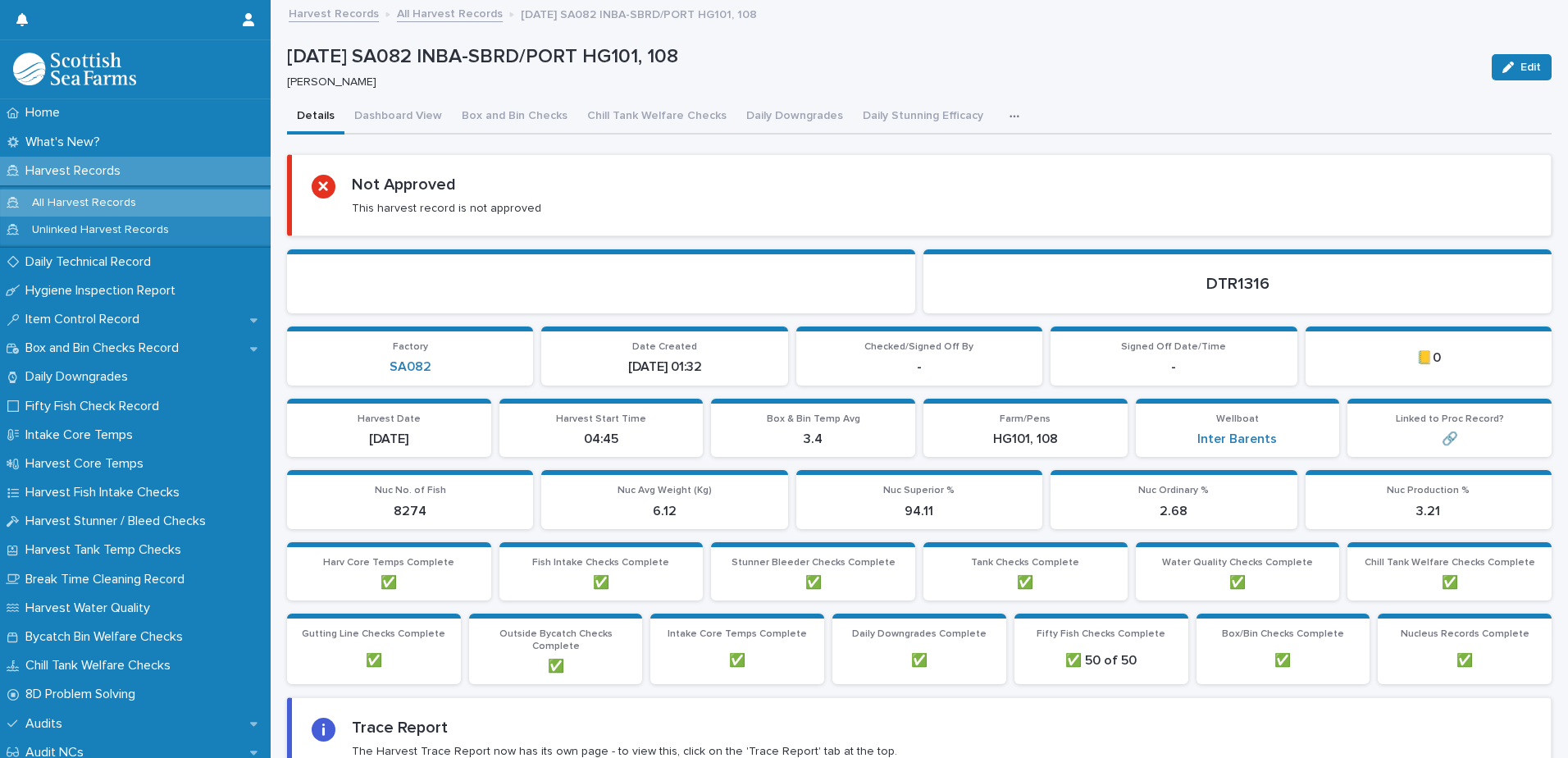
click at [431, 17] on link "All Harvest Records" at bounding box center [450, 12] width 106 height 19
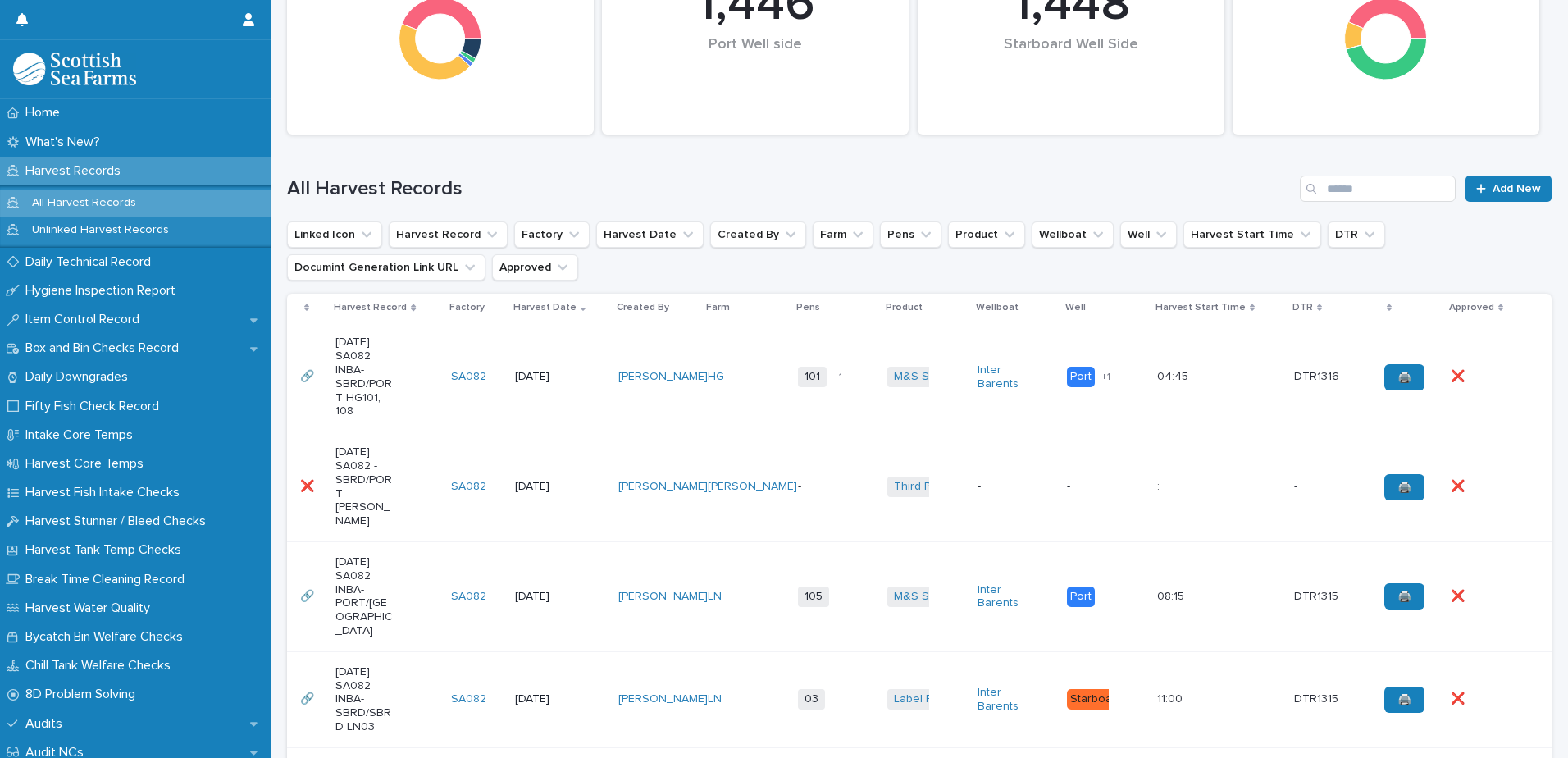
scroll to position [328, 0]
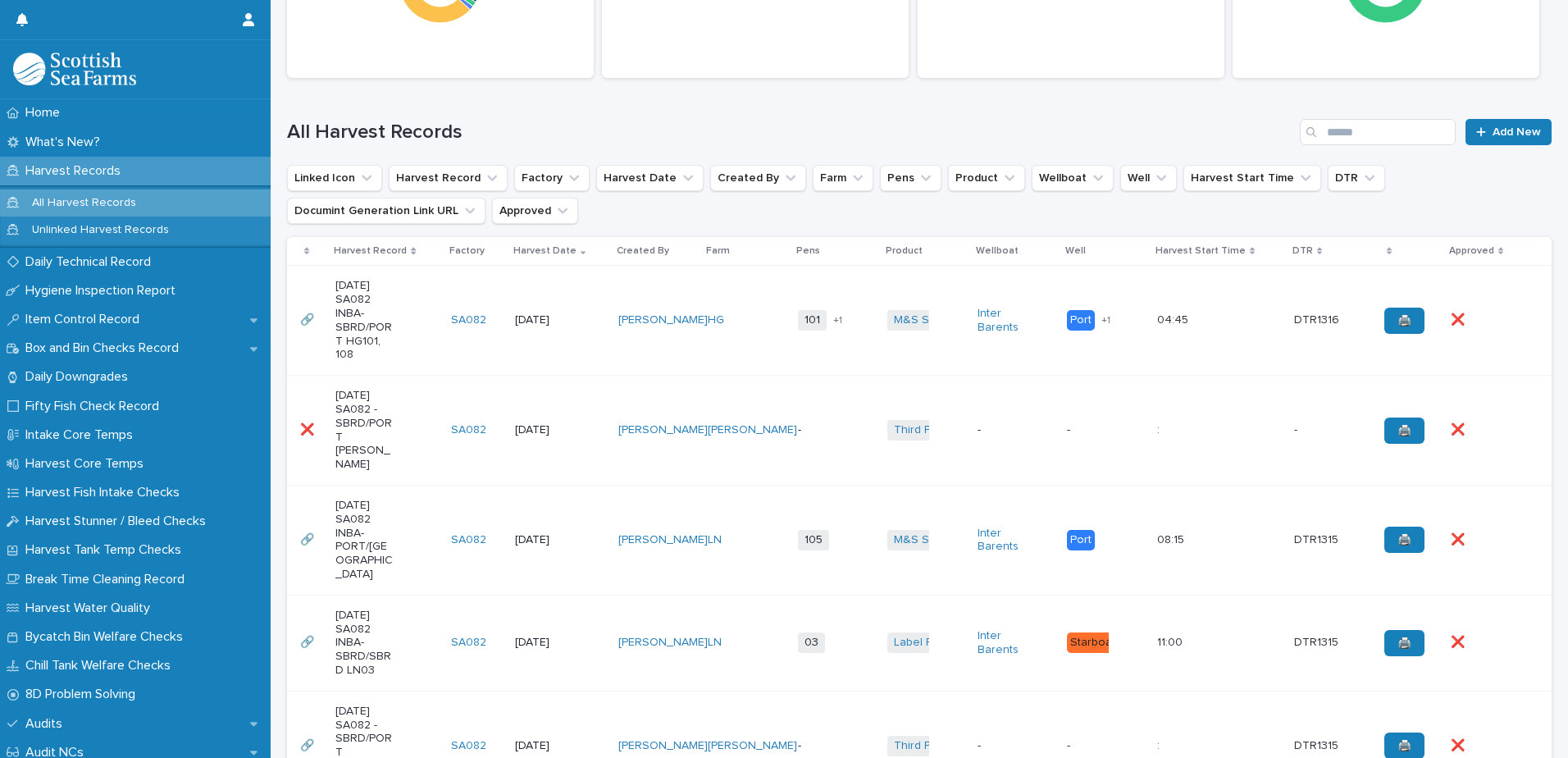
click at [491, 410] on td "SA082" at bounding box center [476, 430] width 64 height 110
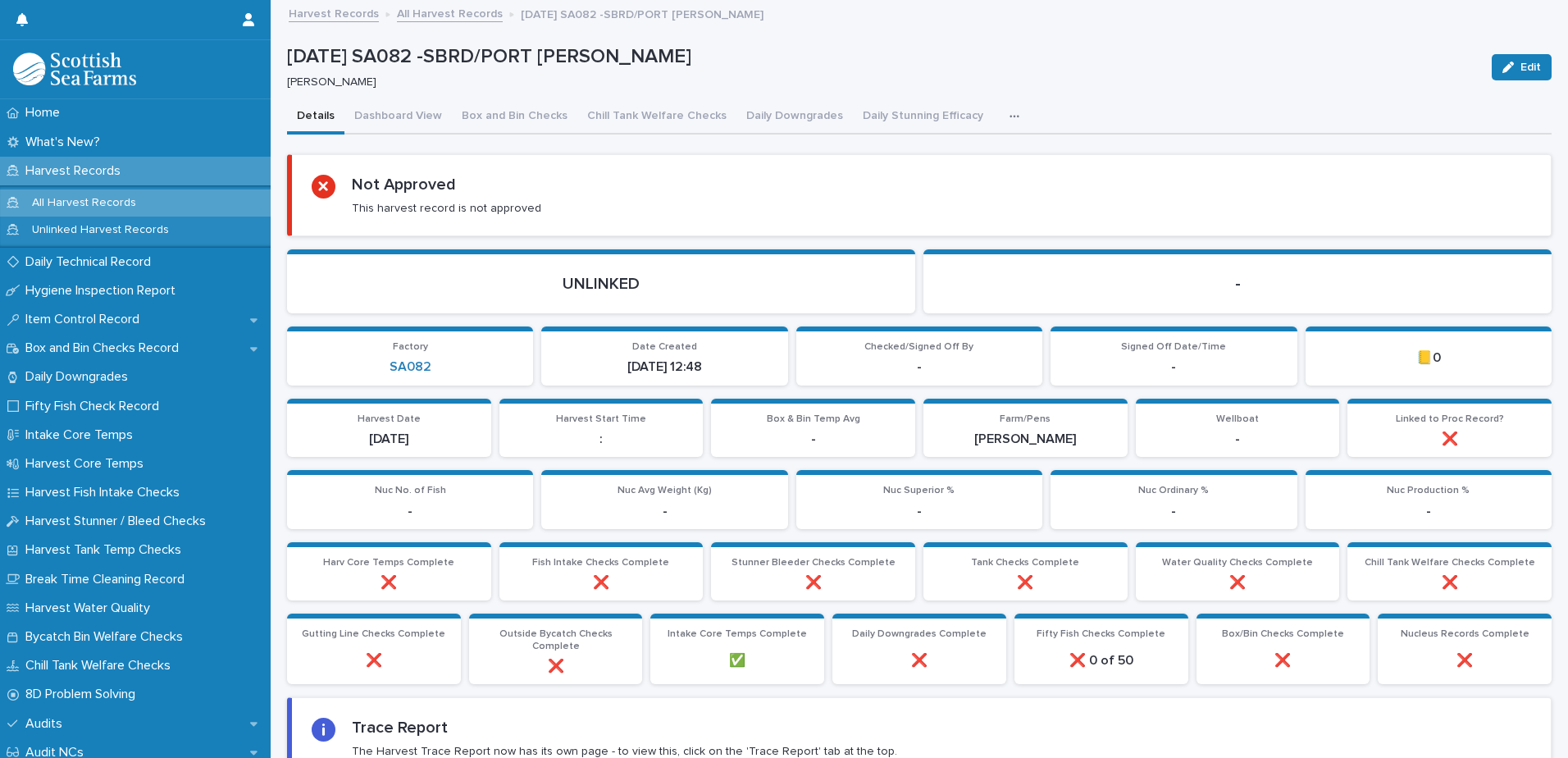
click at [98, 203] on p "All Harvest Records" at bounding box center [84, 203] width 131 height 14
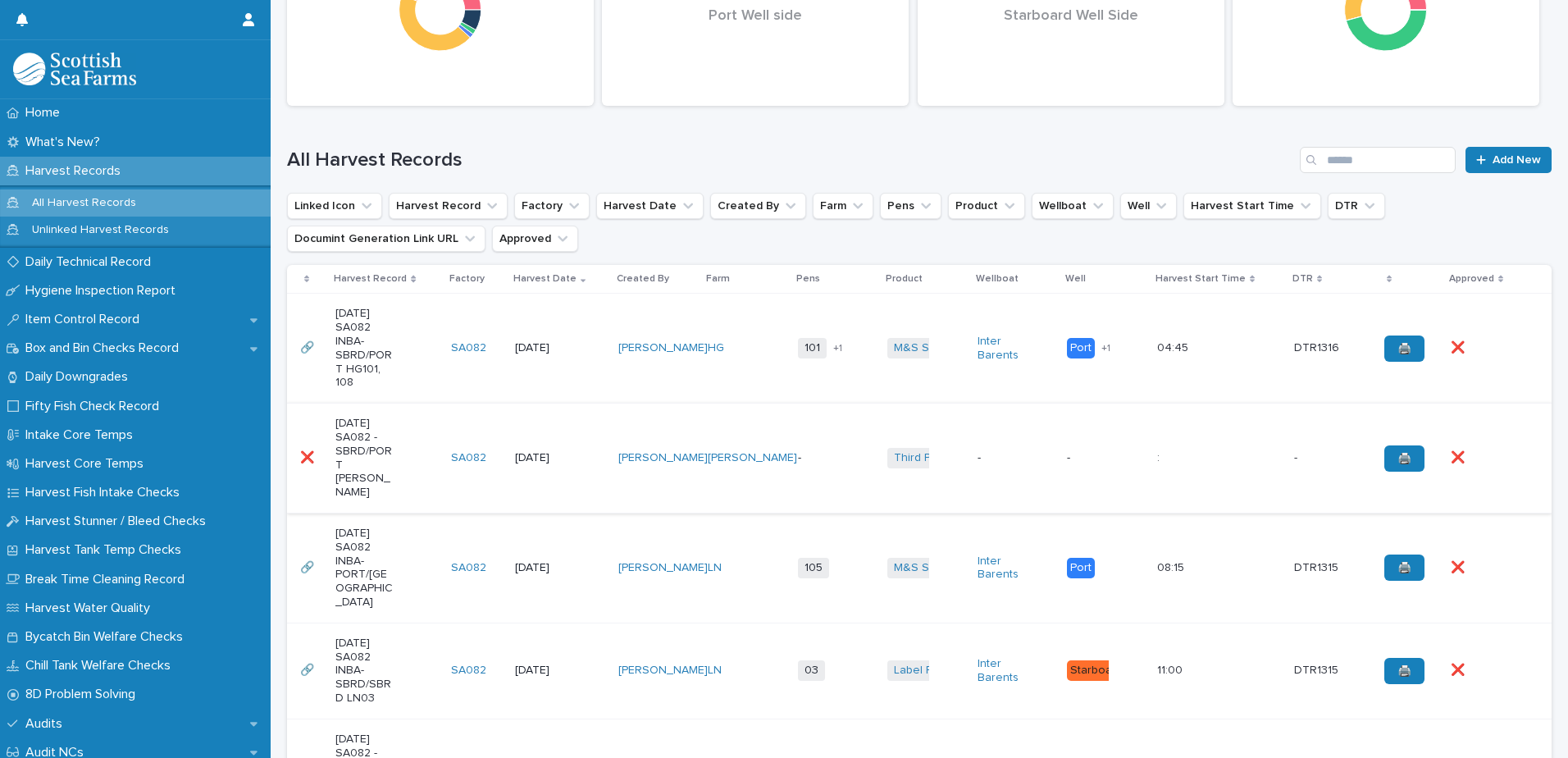
scroll to position [328, 0]
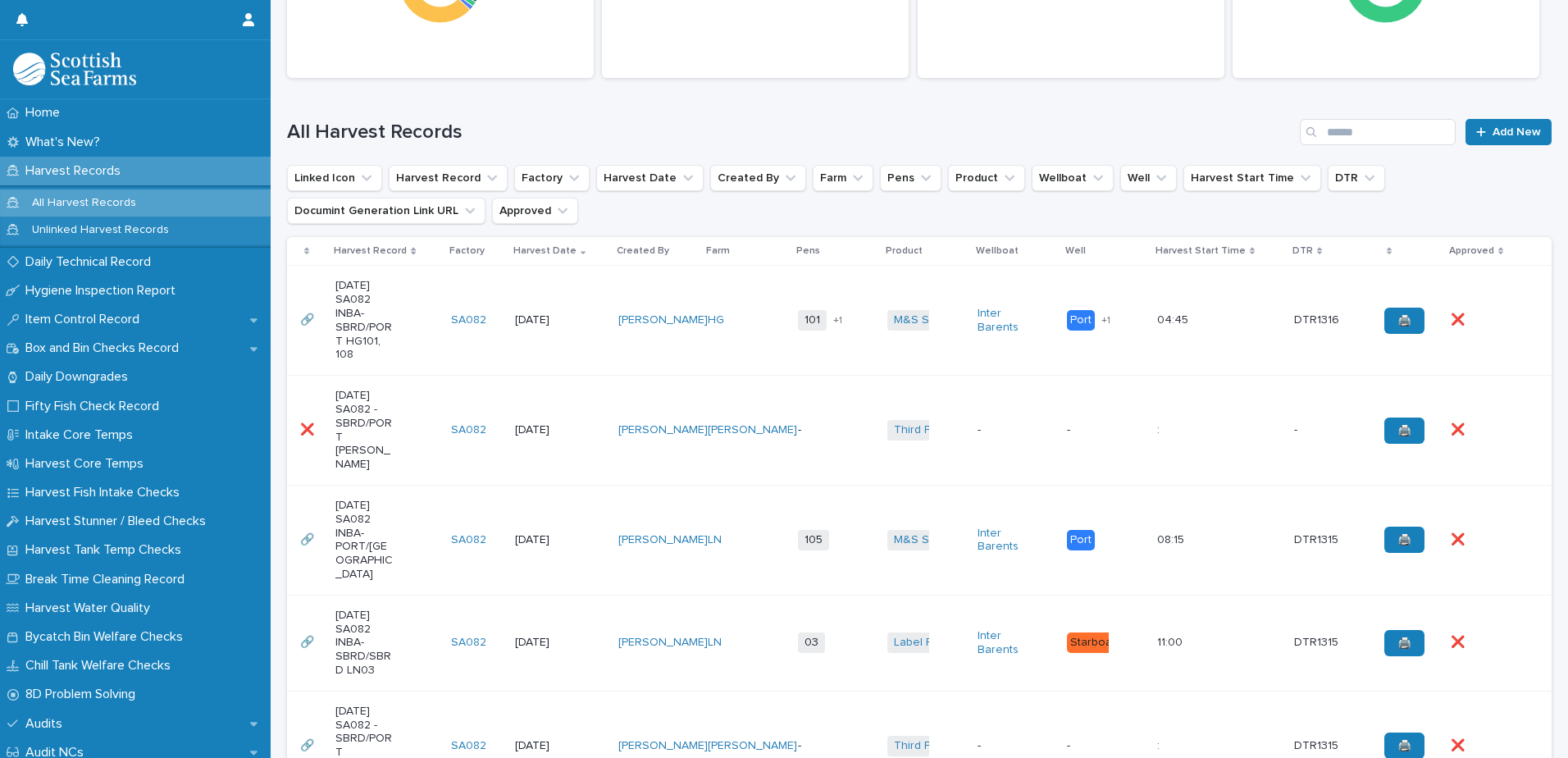
click at [661, 291] on td "[PERSON_NAME]" at bounding box center [657, 320] width 90 height 110
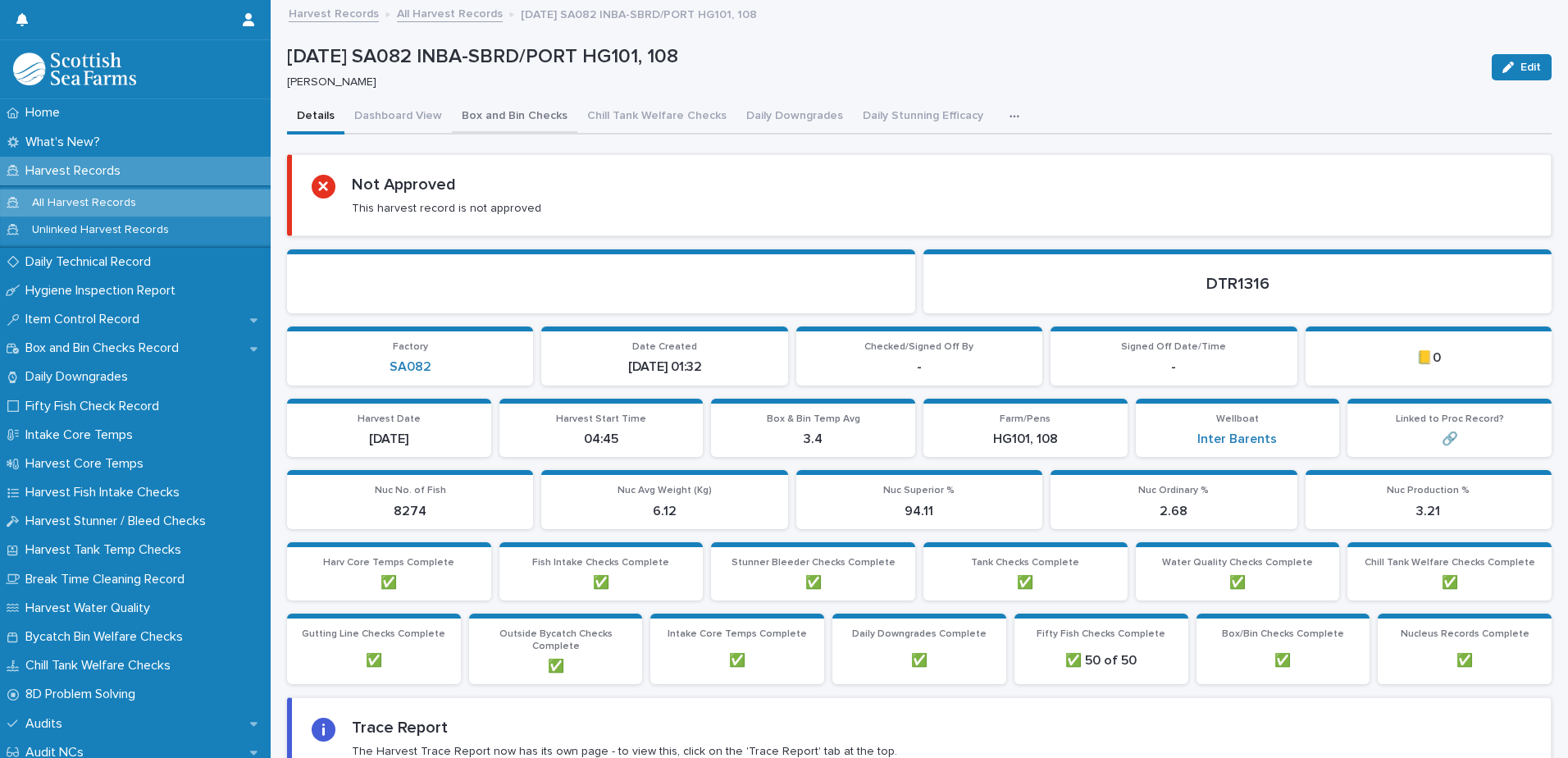
click at [506, 118] on button "Box and Bin Checks" at bounding box center [514, 117] width 126 height 35
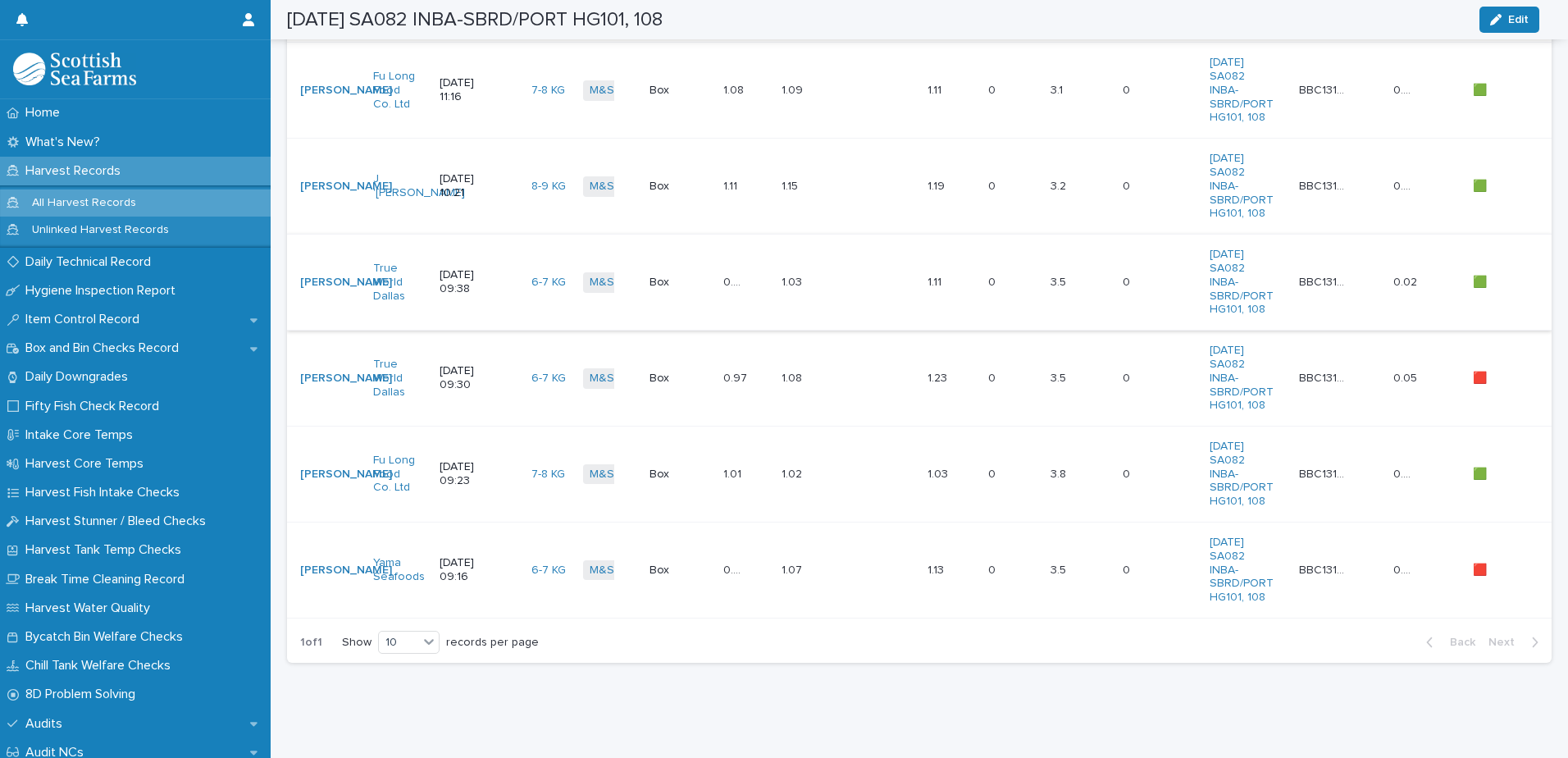
scroll to position [574, 0]
